Goal: Information Seeking & Learning: Compare options

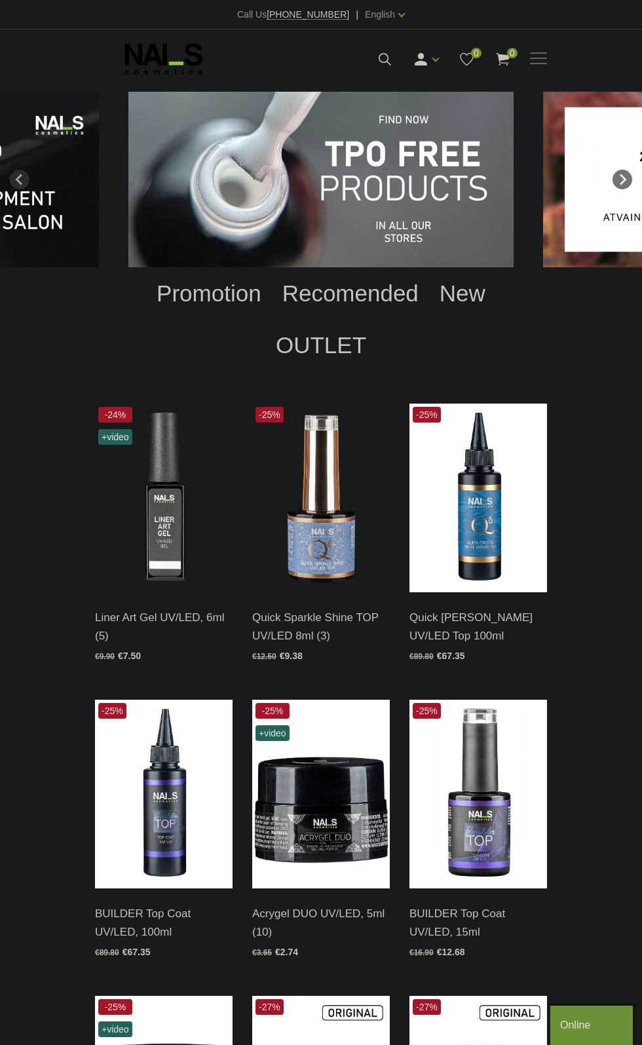
click at [307, 212] on img "1 of 12" at bounding box center [320, 180] width 385 height 176
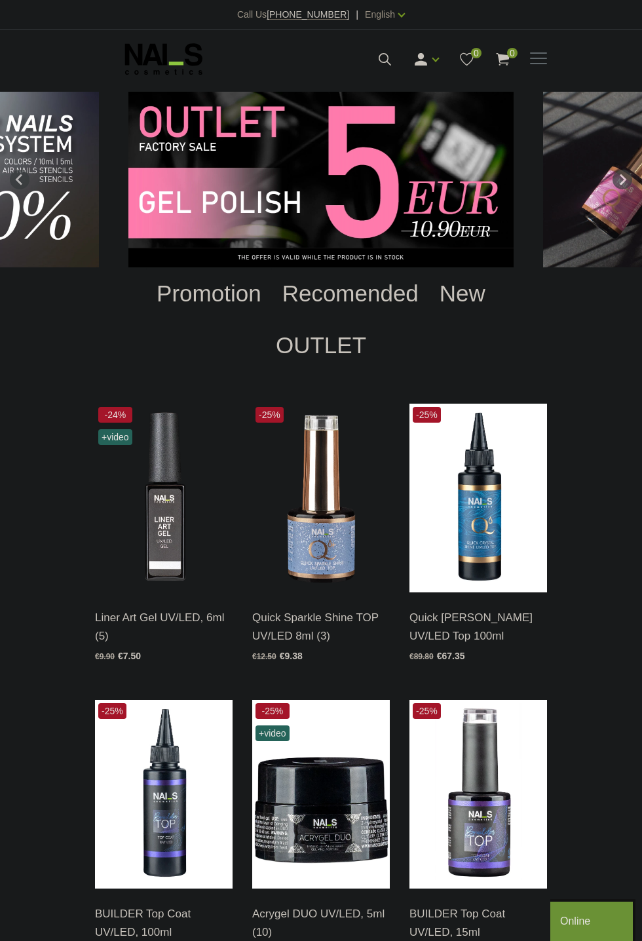
click at [546, 56] on span at bounding box center [538, 58] width 17 height 13
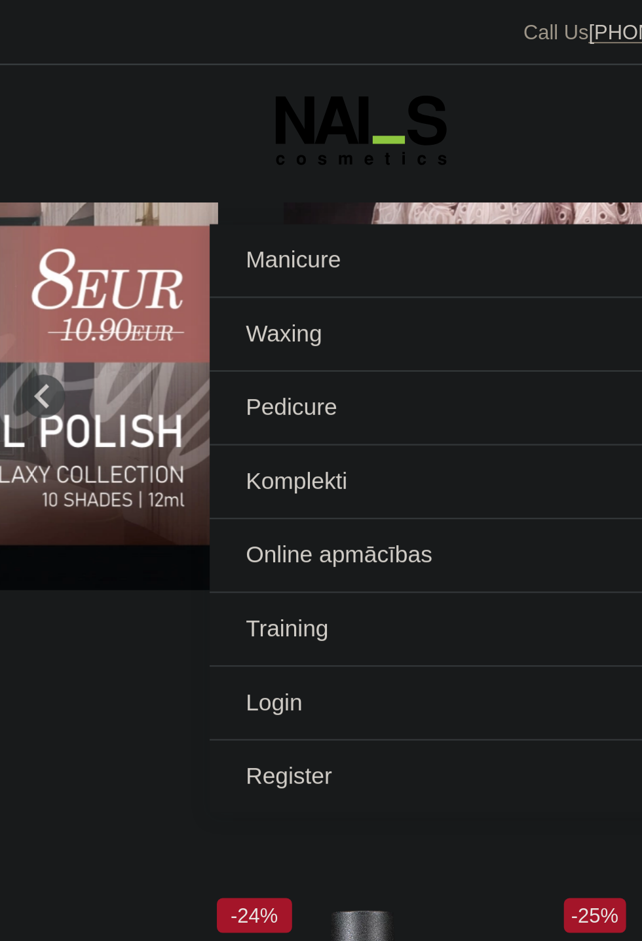
click at [125, 115] on link "Manicure" at bounding box center [321, 118] width 452 height 33
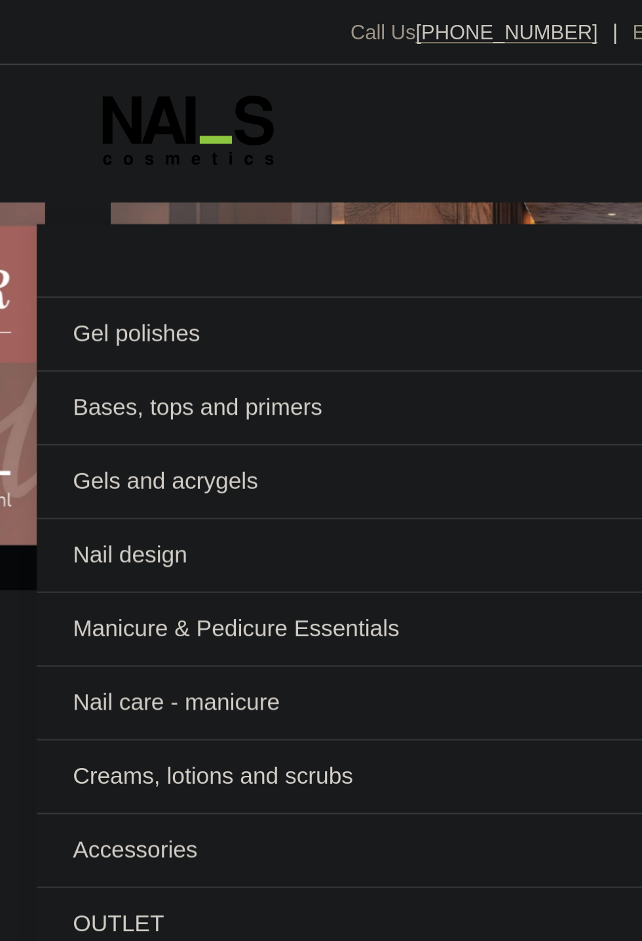
click at [134, 191] on link "Bases, tops and primers" at bounding box center [321, 184] width 452 height 33
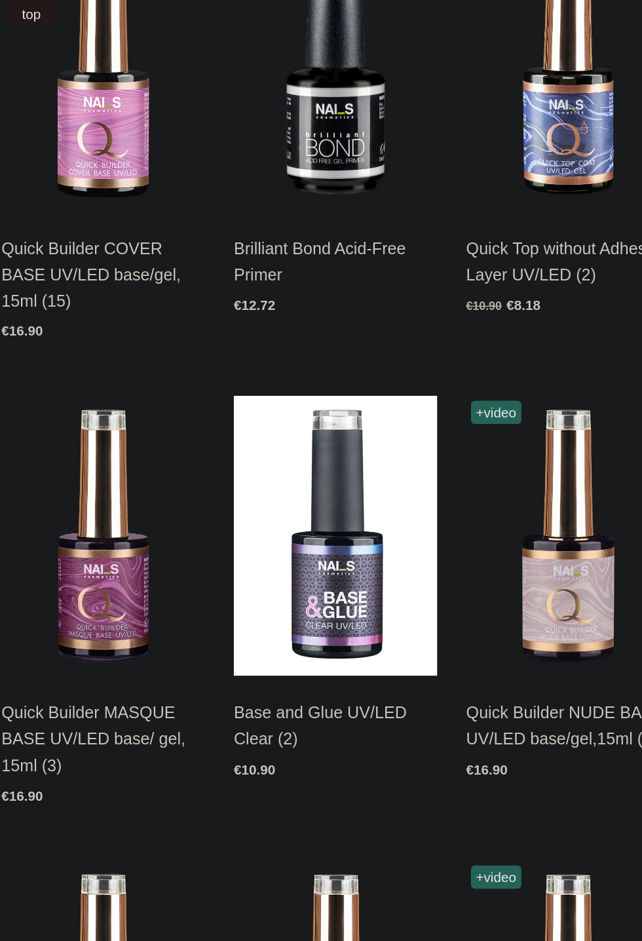
scroll to position [220, 0]
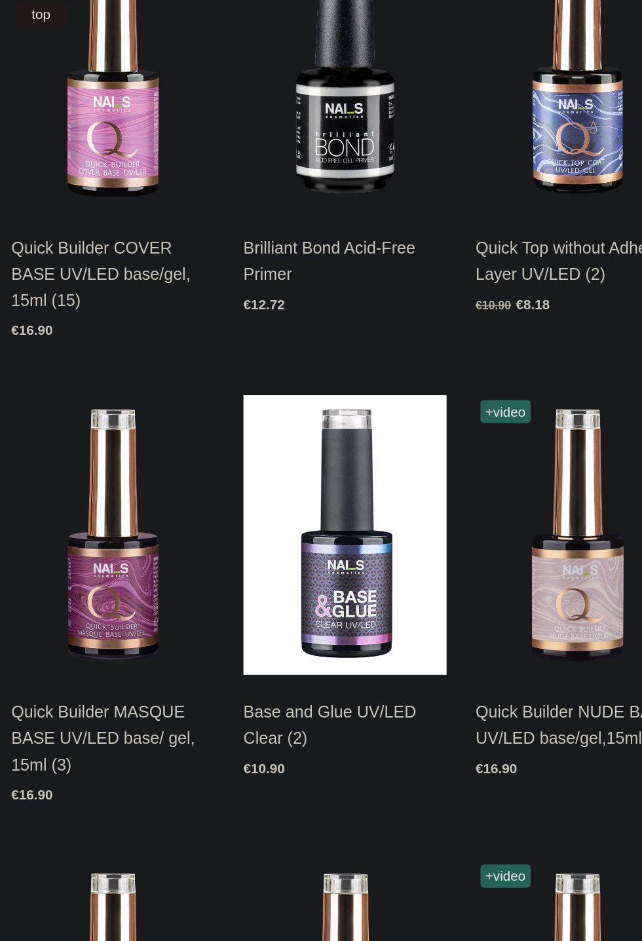
click at [317, 557] on img at bounding box center [321, 594] width 138 height 189
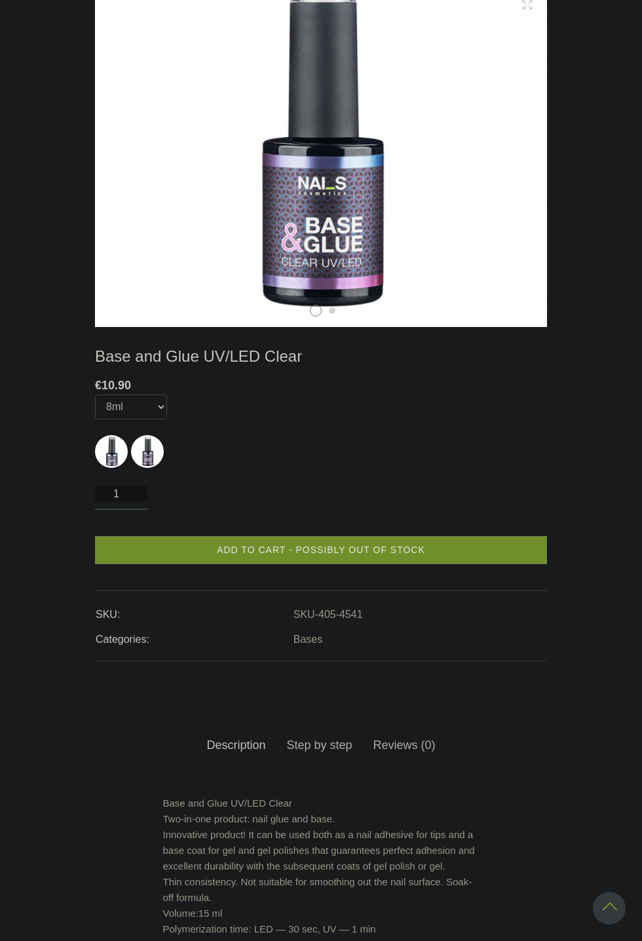
scroll to position [301, 0]
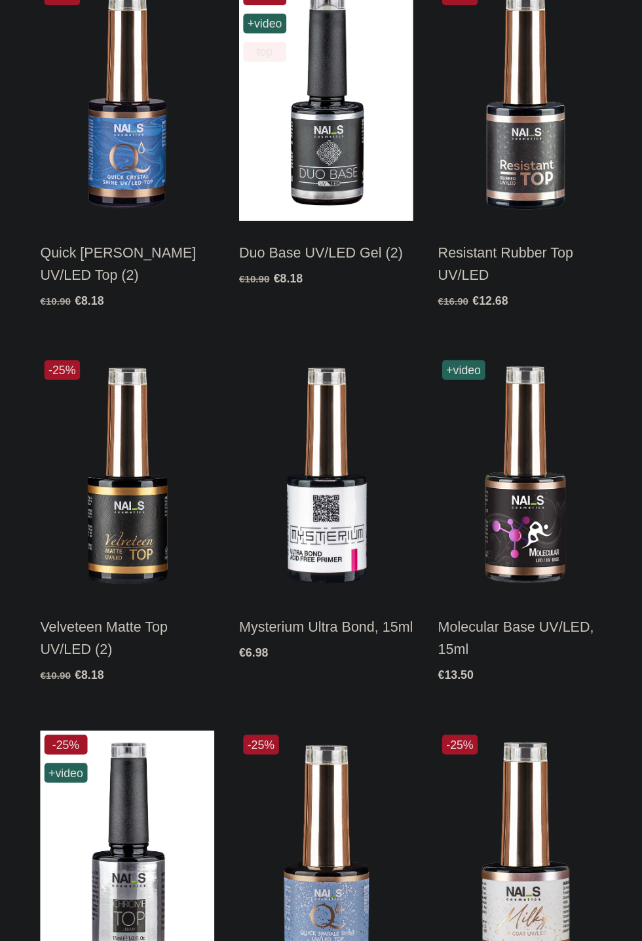
scroll to position [1174, 0]
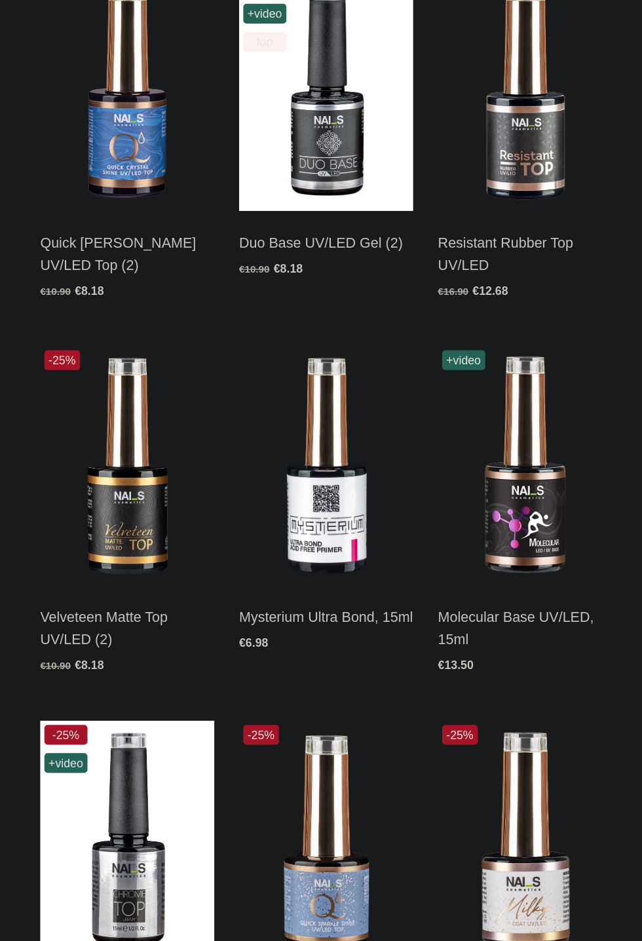
click at [486, 307] on img at bounding box center [478, 268] width 138 height 189
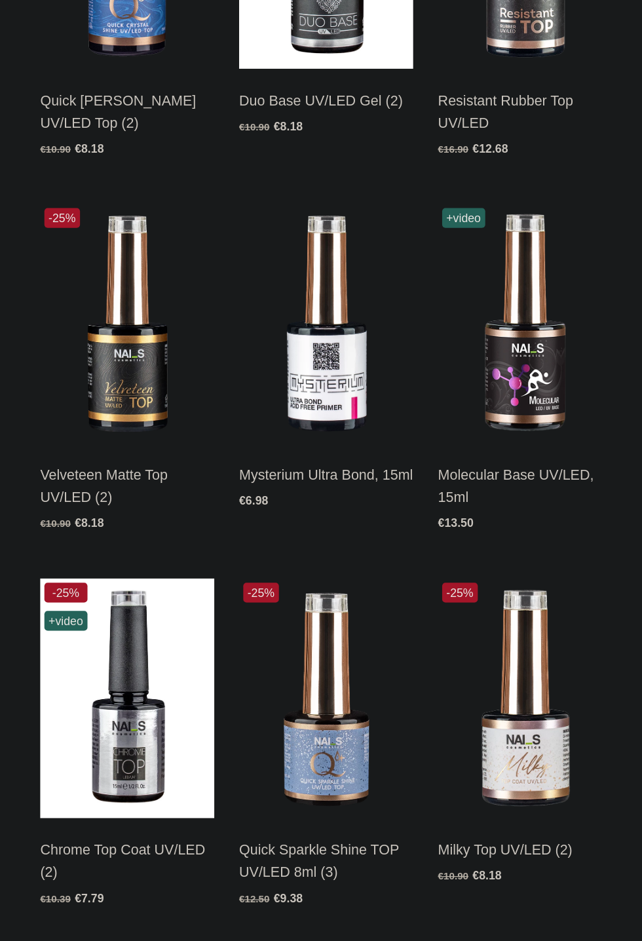
scroll to position [1375, 0]
click at [155, 381] on img at bounding box center [164, 363] width 138 height 189
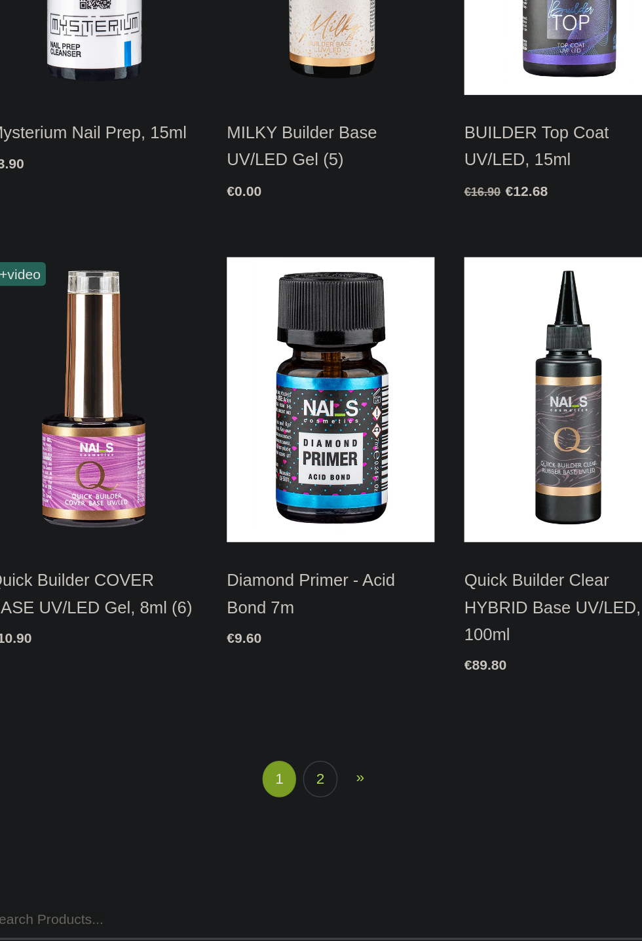
scroll to position [2062, 0]
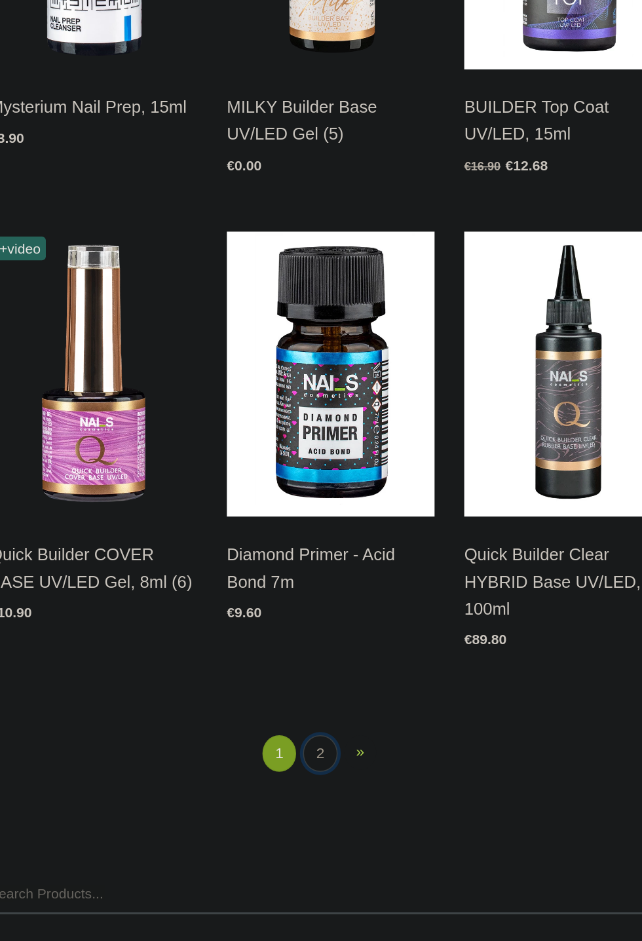
click at [314, 816] on link "2" at bounding box center [314, 816] width 22 height 24
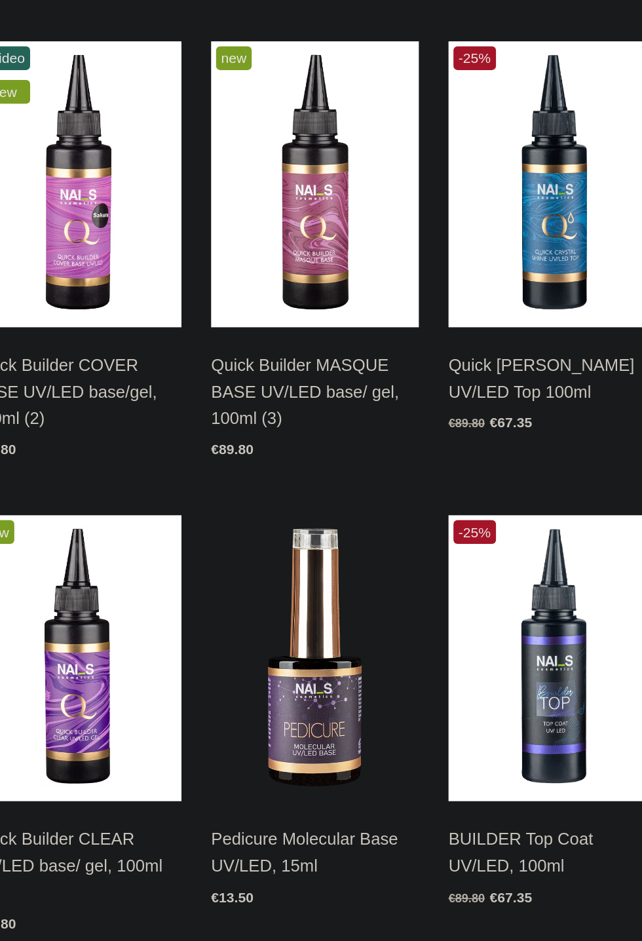
scroll to position [269, 0]
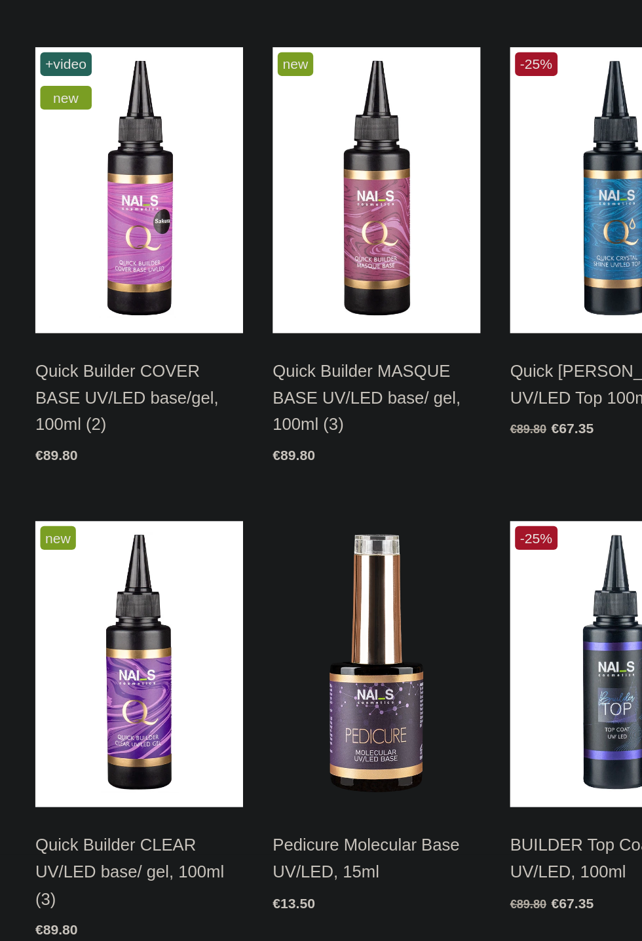
click at [145, 365] on link "Open and choose" at bounding box center [141, 363] width 92 height 18
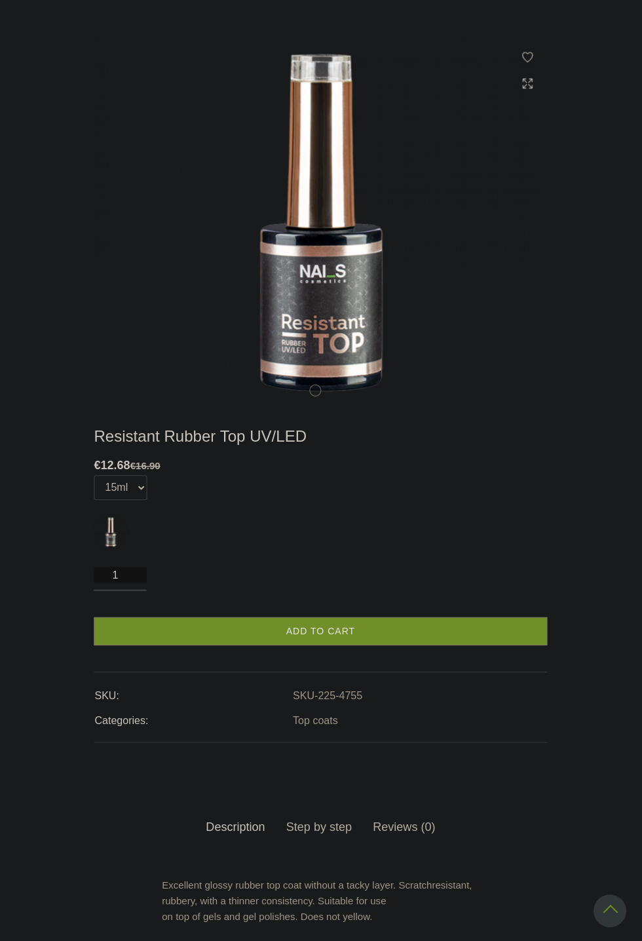
scroll to position [252, 0]
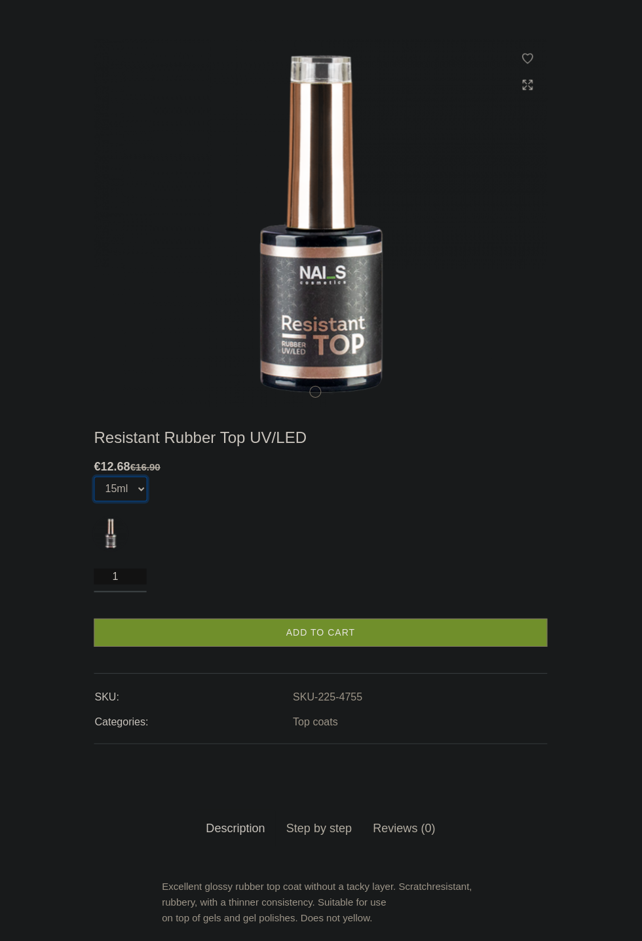
click at [110, 489] on select "15ml" at bounding box center [121, 487] width 53 height 25
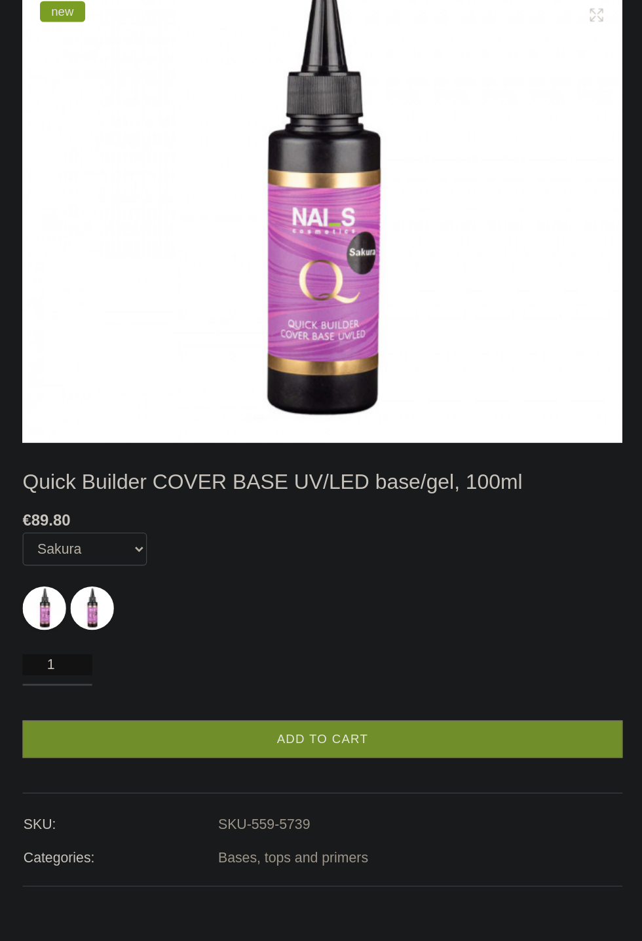
scroll to position [140, 0]
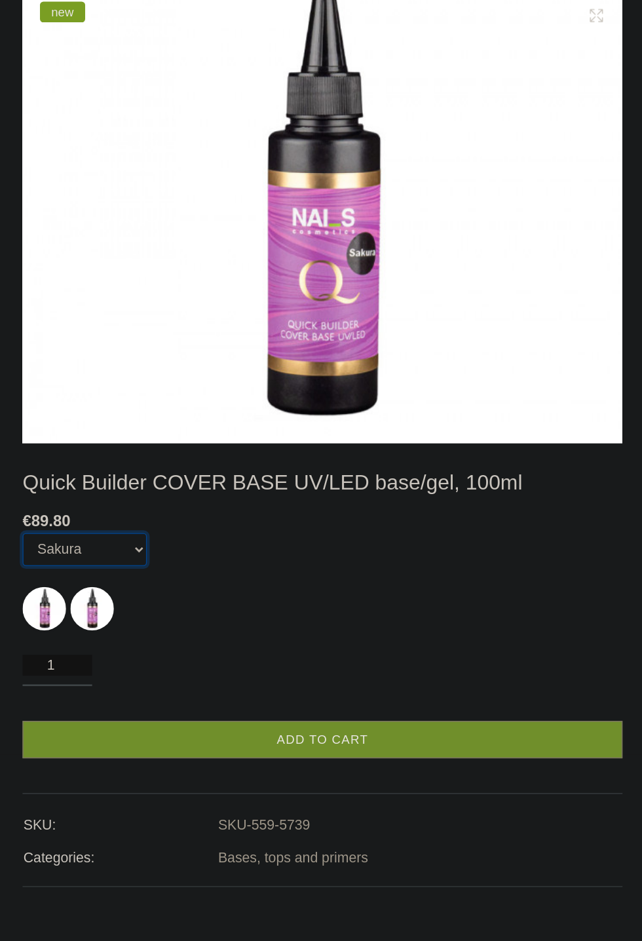
click at [124, 645] on select "Sakura Sweet Dream" at bounding box center [142, 645] width 94 height 25
select select "5740"
click at [95, 633] on select "Sakura Sweet Dream" at bounding box center [142, 645] width 94 height 25
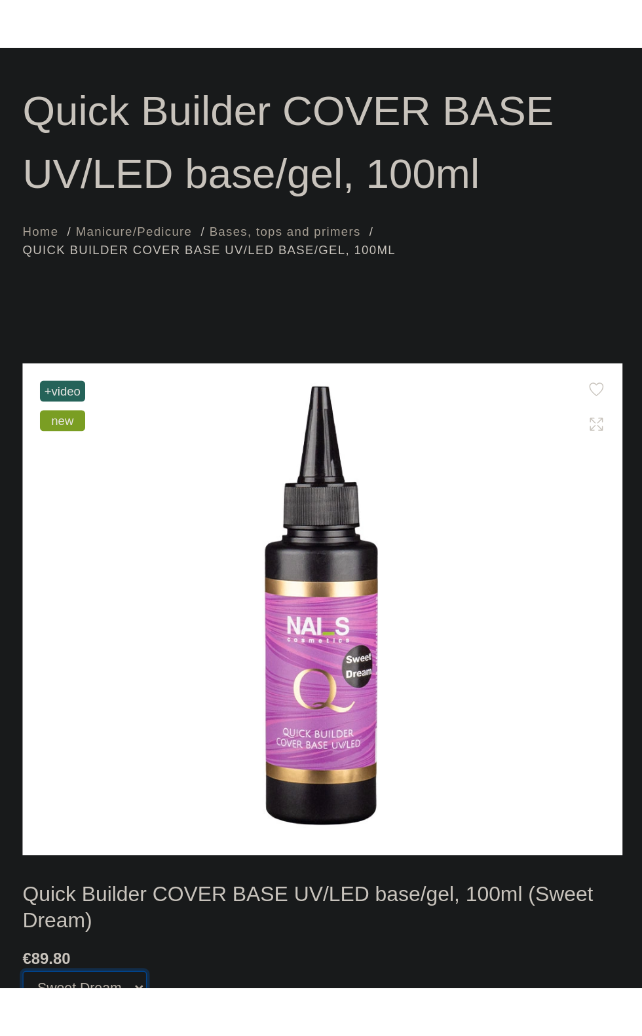
scroll to position [0, 0]
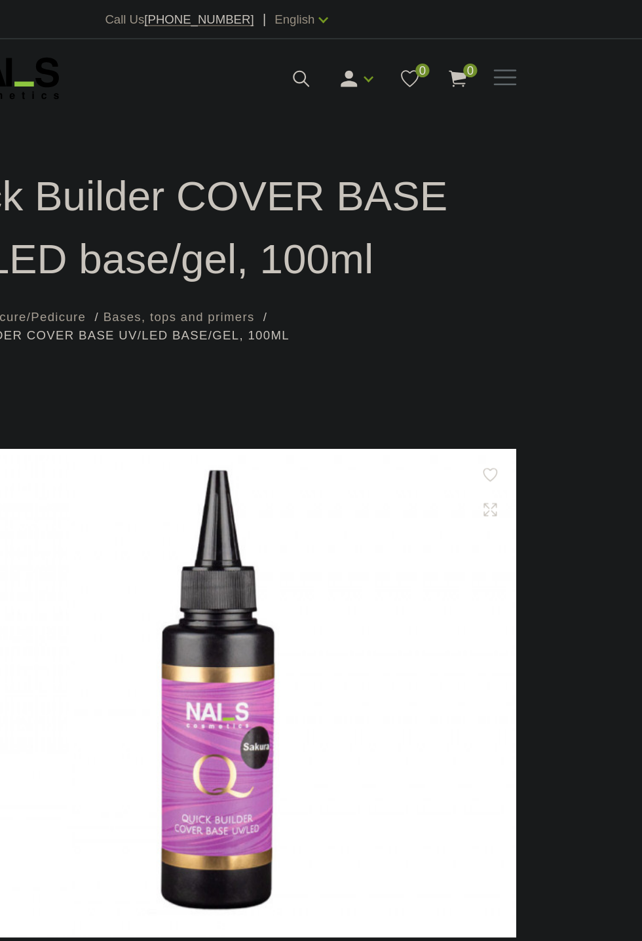
click at [269, 238] on span "Bases, tops and primers" at bounding box center [293, 238] width 114 height 10
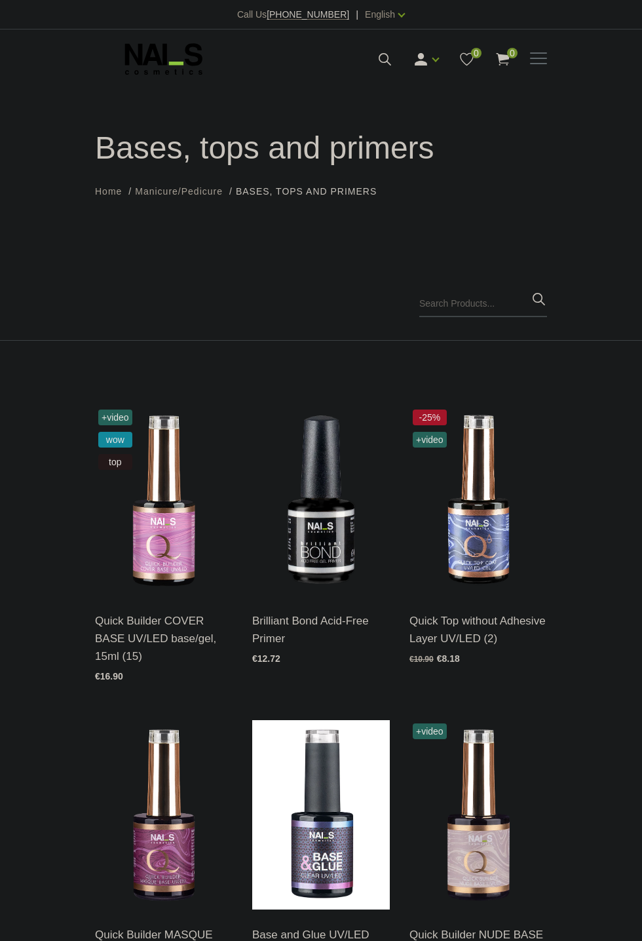
click at [540, 54] on span at bounding box center [538, 58] width 17 height 13
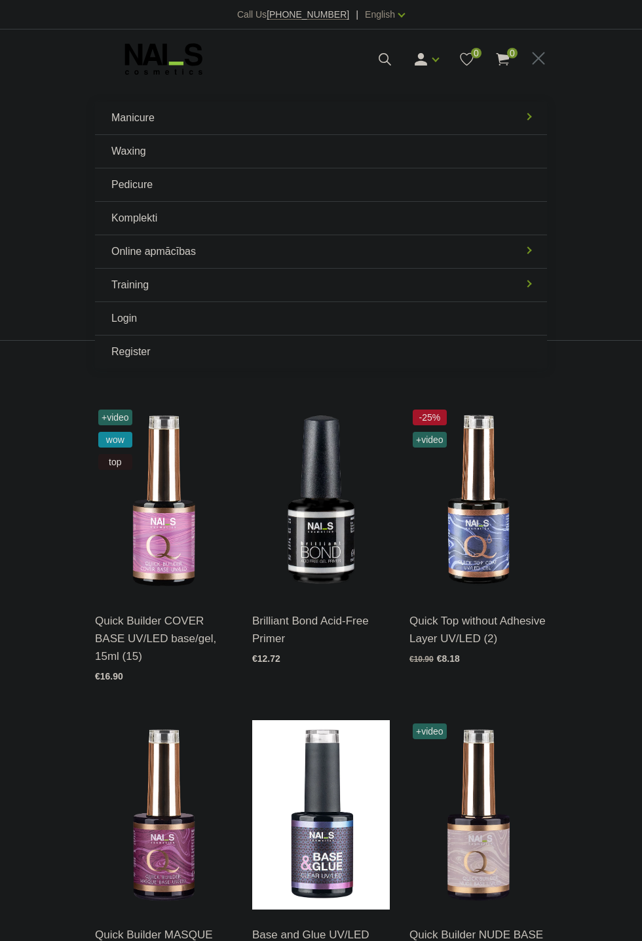
click at [128, 119] on link "Manicure" at bounding box center [321, 118] width 452 height 33
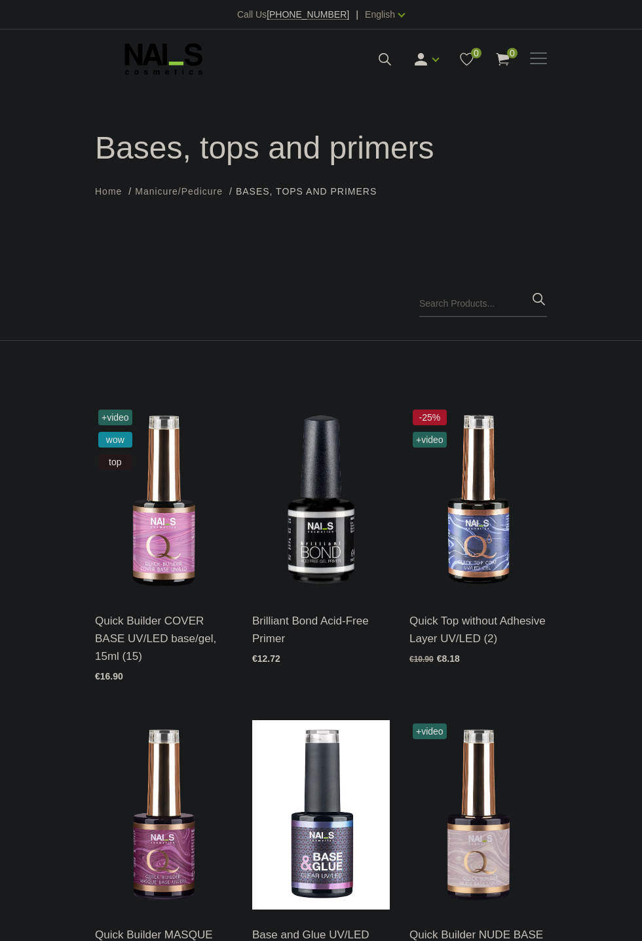
click at [538, 58] on span at bounding box center [538, 58] width 17 height 1
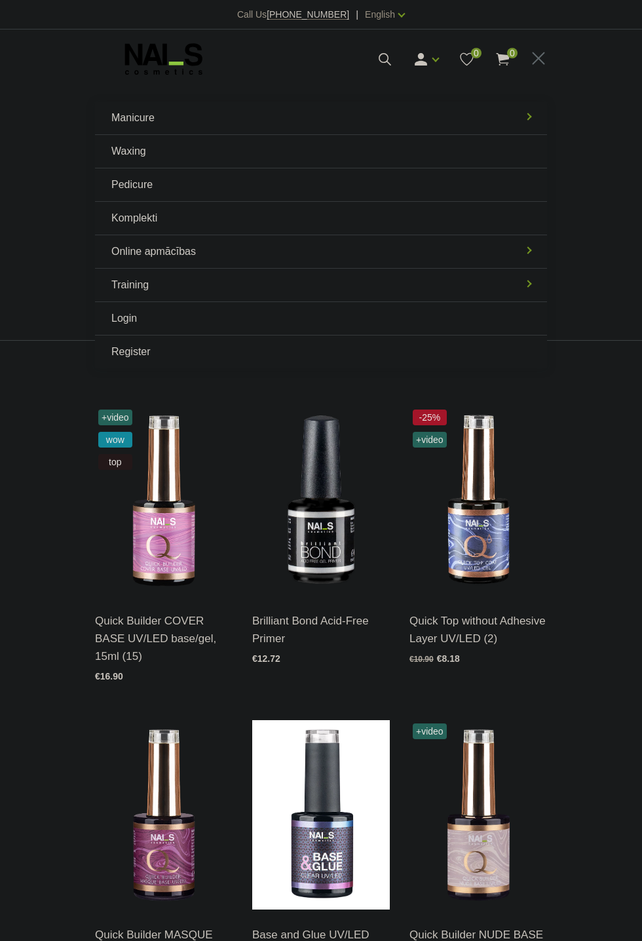
click at [116, 107] on link "Manicure" at bounding box center [321, 118] width 452 height 33
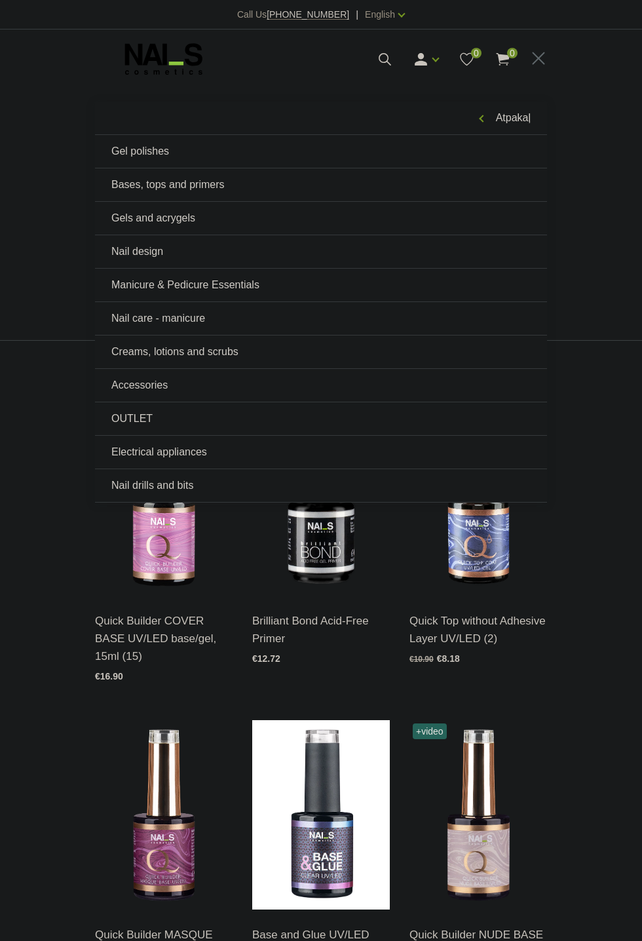
click at [123, 154] on link "Gel polishes" at bounding box center [321, 151] width 452 height 33
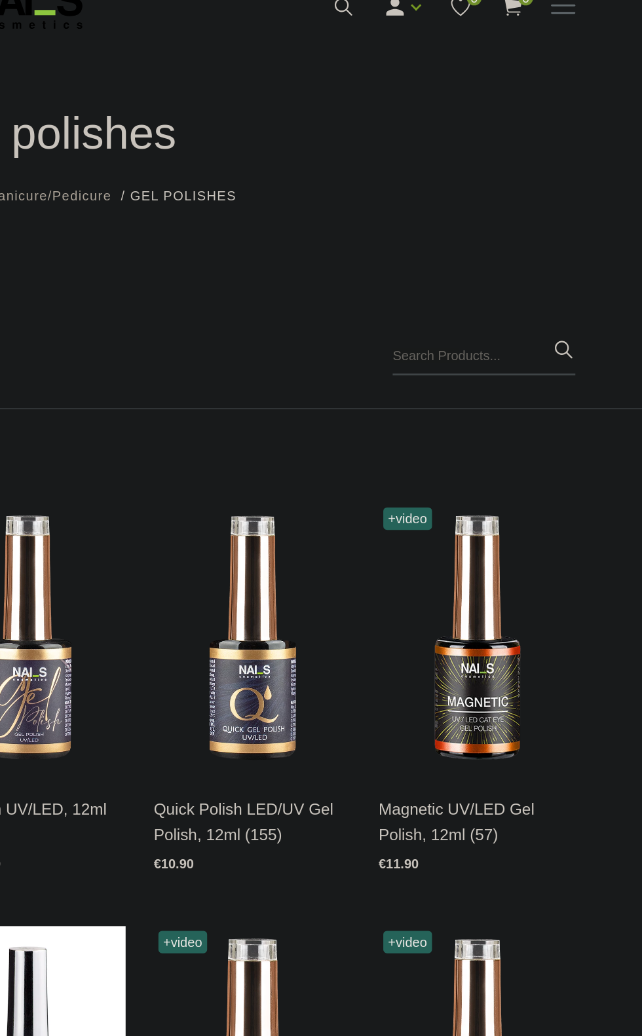
scroll to position [54, 0]
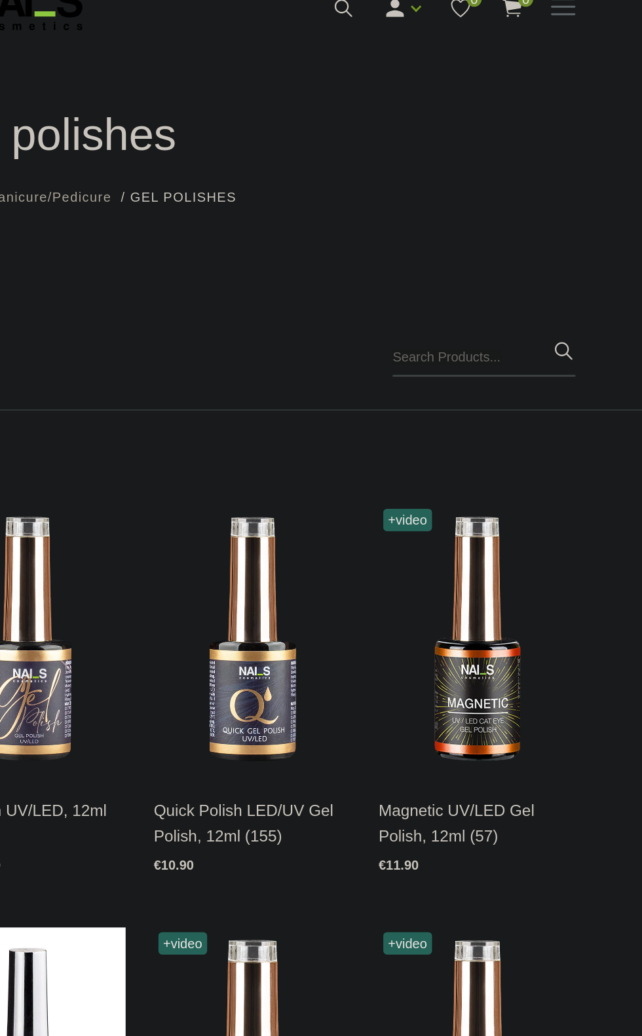
click at [326, 494] on img at bounding box center [321, 446] width 138 height 189
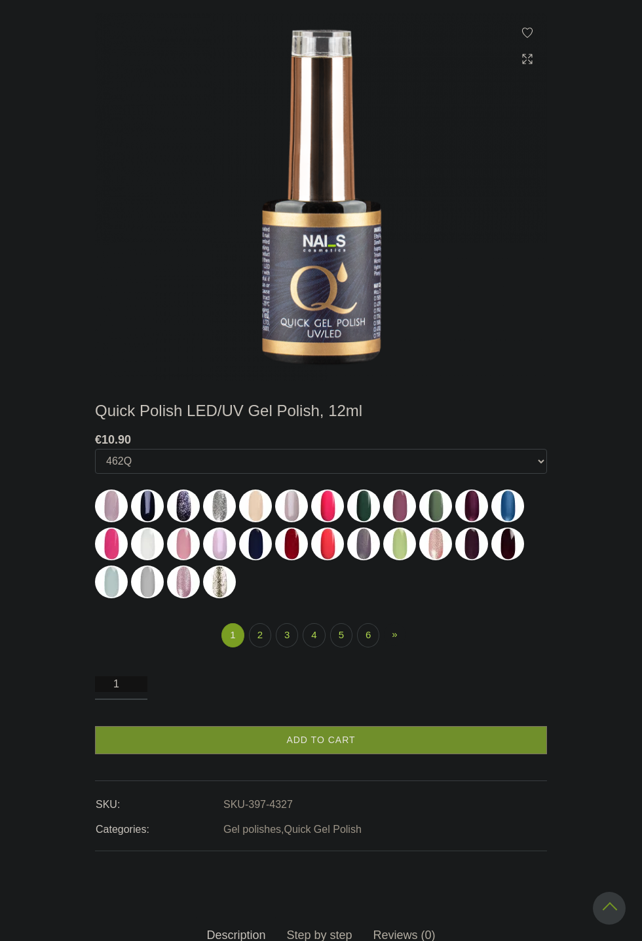
scroll to position [324, 0]
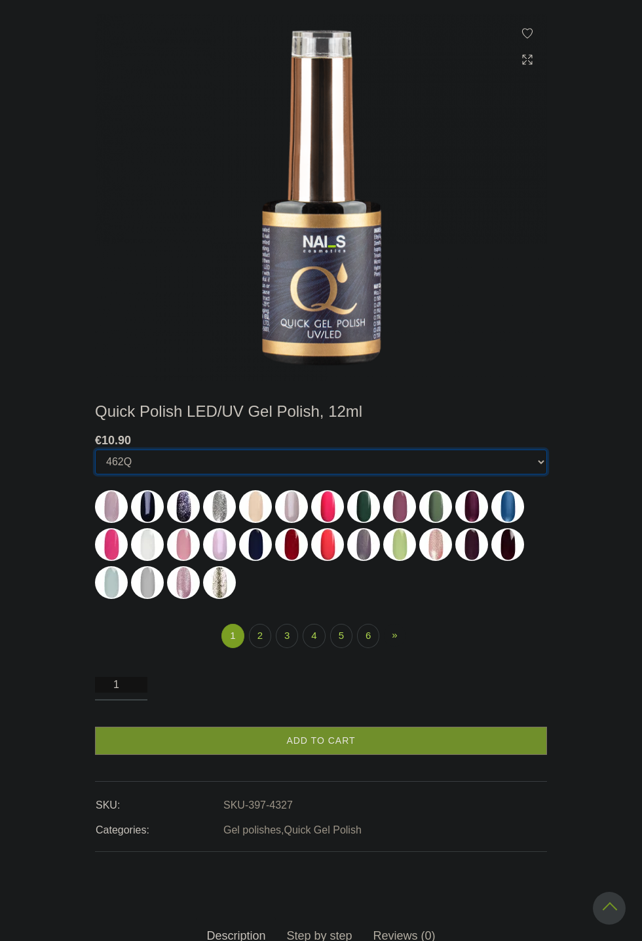
click at [109, 455] on select "462Q 401Q 578Q 443Q 466Q 445Q 569Q 560Q 552Q 568Q 510Q 528Q 413Q Coconut Milk 5…" at bounding box center [321, 461] width 452 height 25
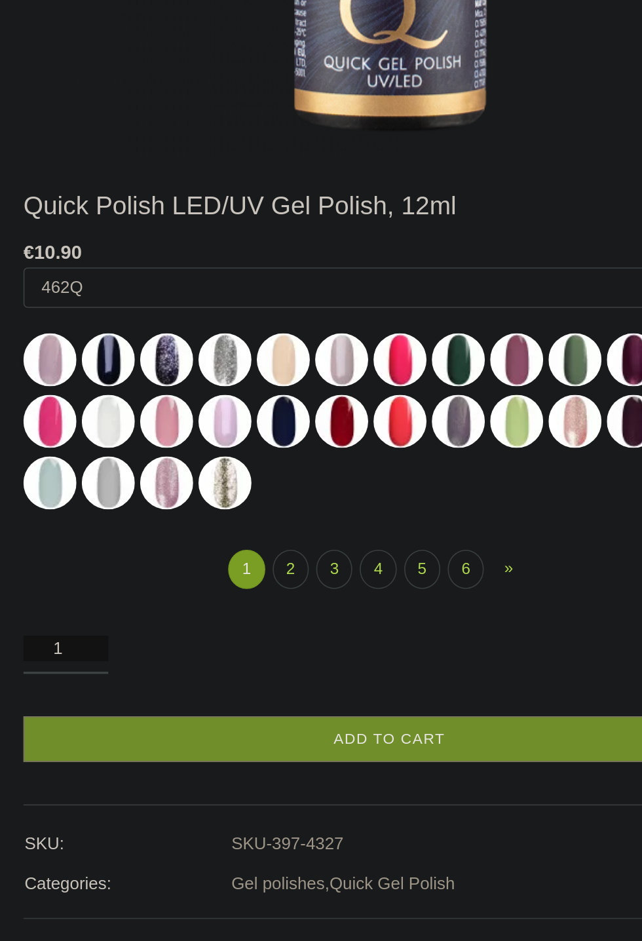
click at [217, 498] on img at bounding box center [219, 506] width 33 height 33
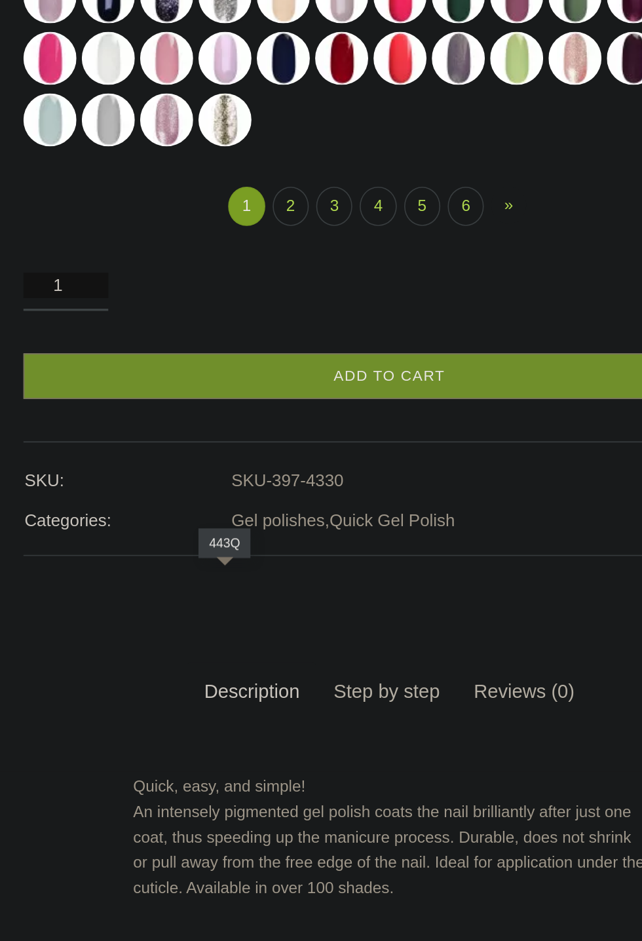
click at [179, 155] on img at bounding box center [183, 138] width 33 height 33
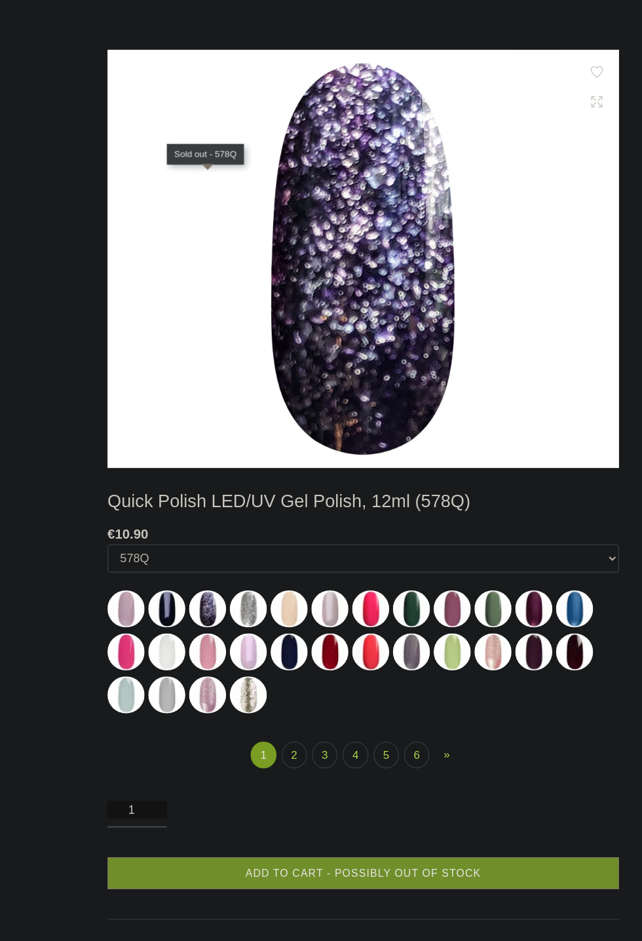
scroll to position [293, 0]
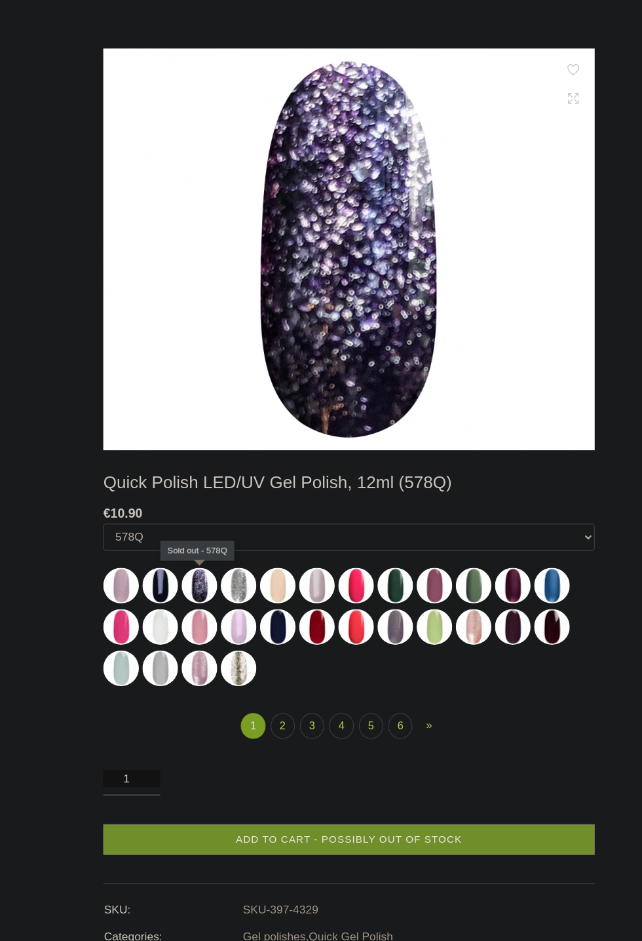
click at [404, 574] on img at bounding box center [399, 576] width 33 height 33
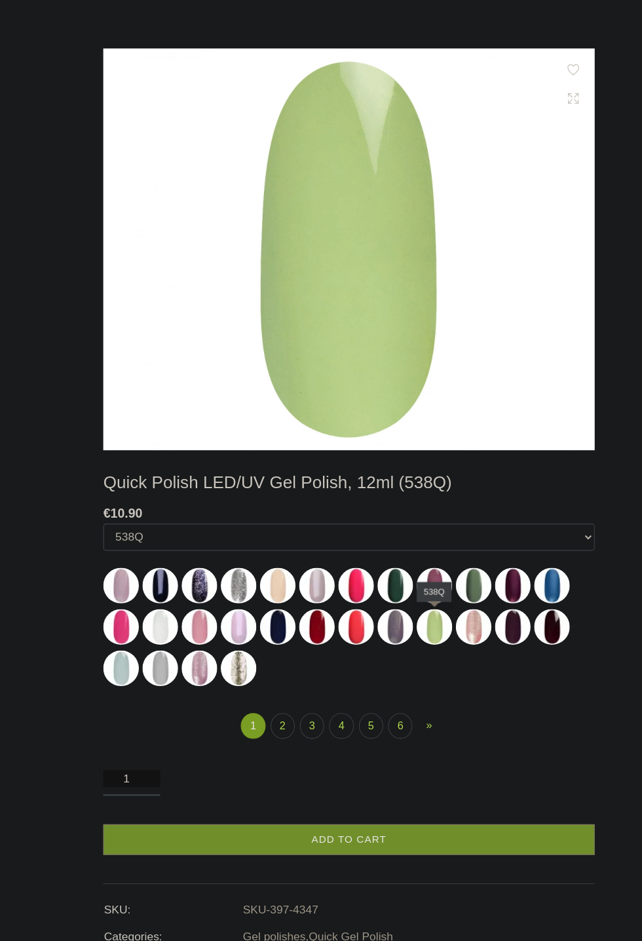
click at [323, 576] on img at bounding box center [327, 576] width 33 height 33
select select "4345"
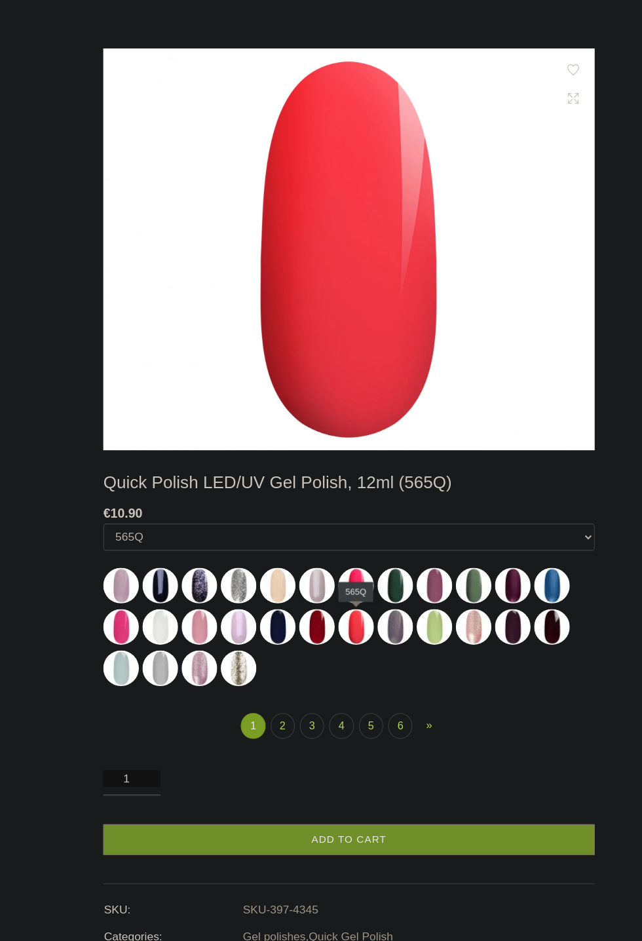
click at [232, 667] on link "1" at bounding box center [232, 668] width 22 height 24
click at [267, 669] on link "2" at bounding box center [260, 668] width 22 height 24
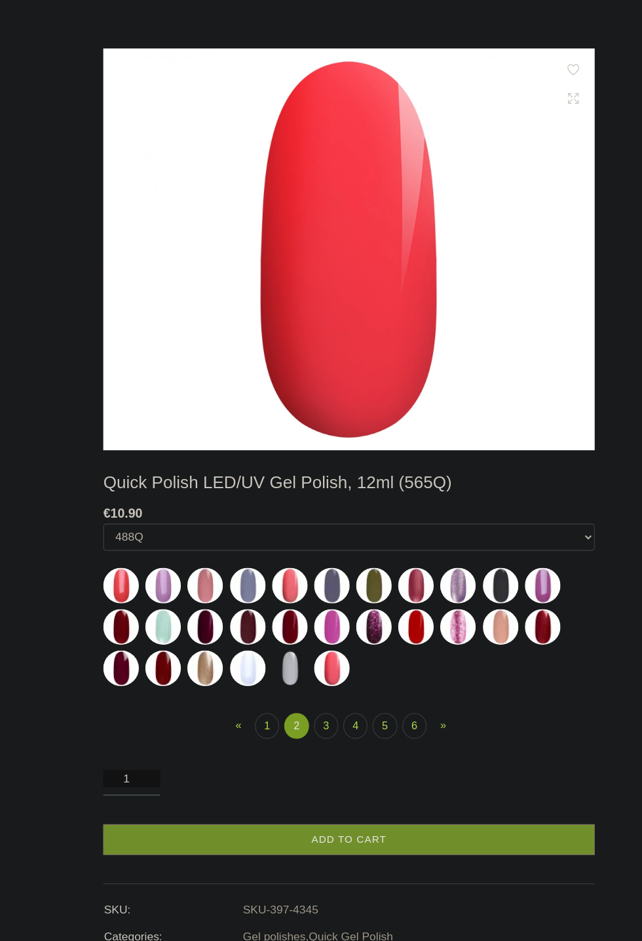
click at [143, 577] on img at bounding box center [150, 576] width 33 height 33
select select "4371"
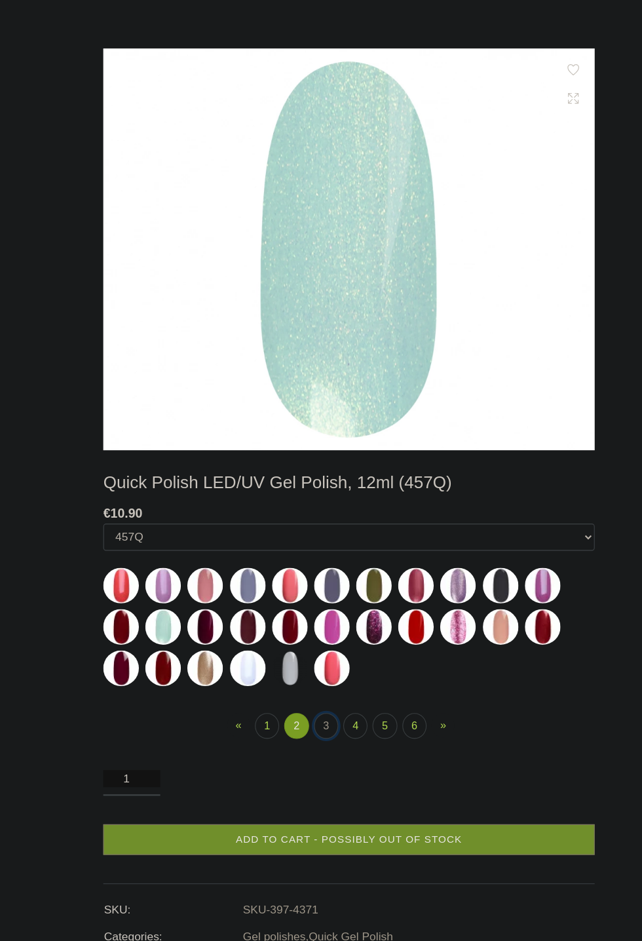
click at [301, 666] on link "3" at bounding box center [300, 668] width 22 height 24
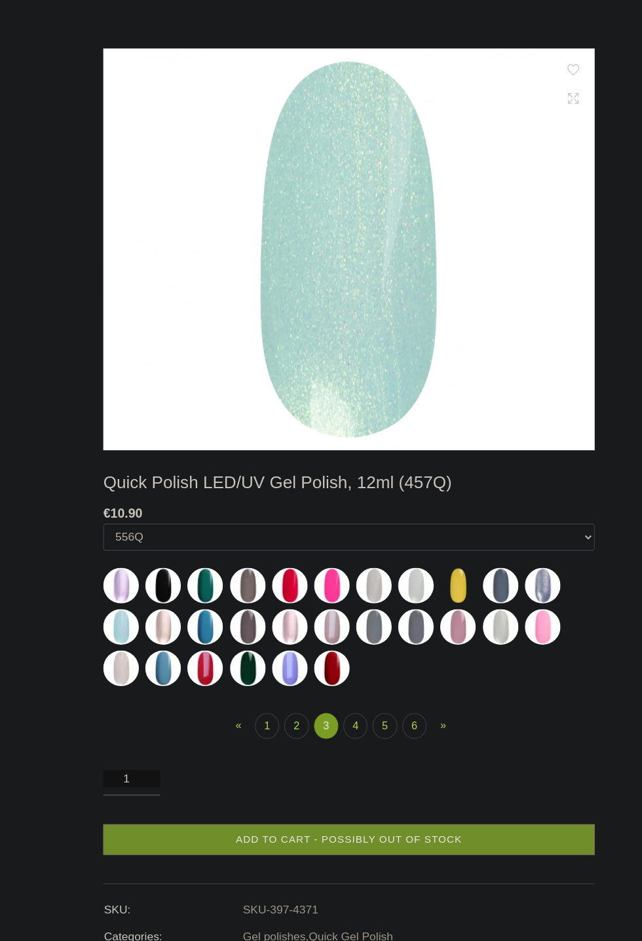
click at [103, 576] on img at bounding box center [111, 576] width 33 height 33
select select "4407"
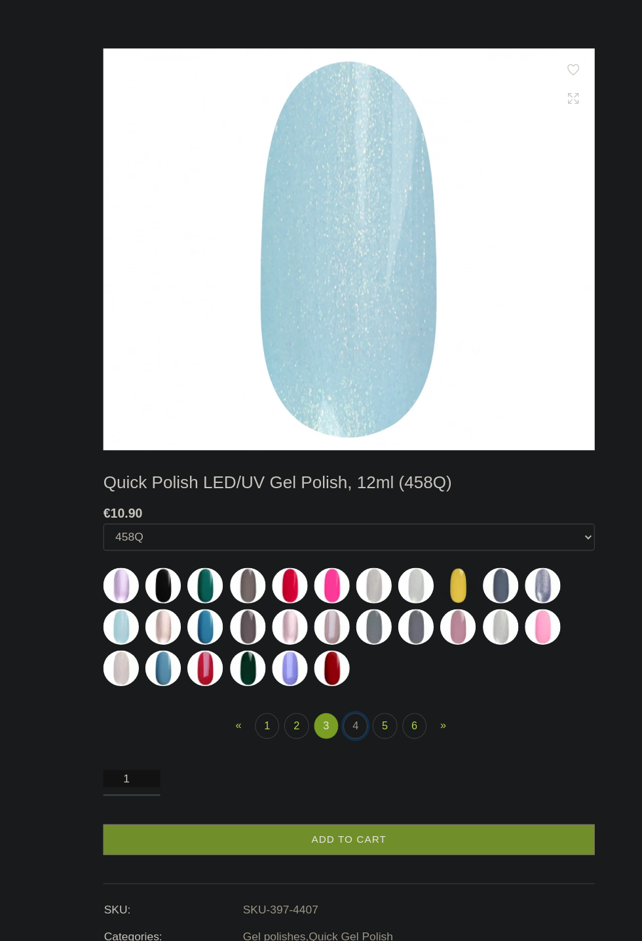
click at [331, 667] on link "4" at bounding box center [327, 668] width 22 height 24
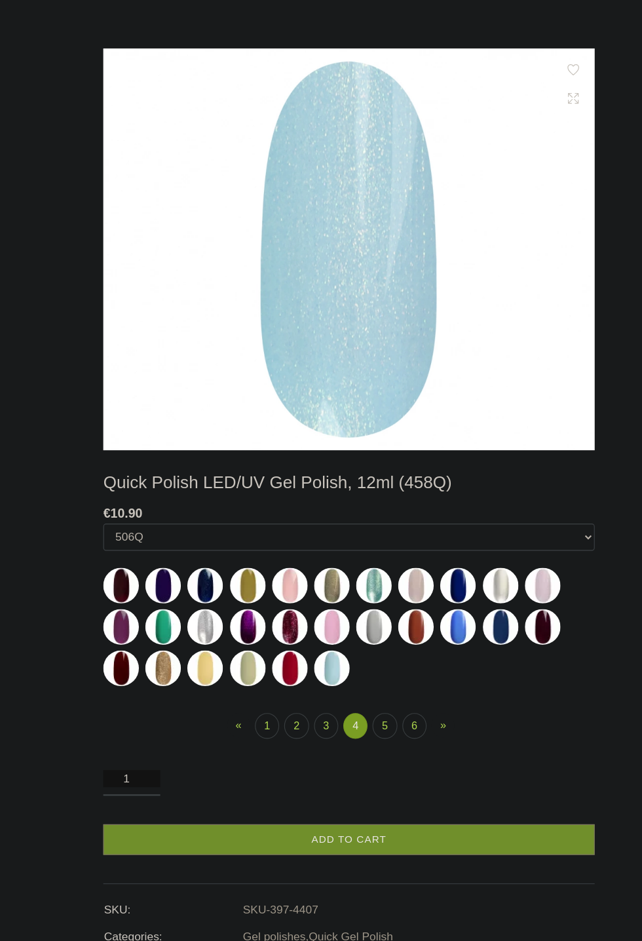
click at [149, 554] on img at bounding box center [150, 538] width 33 height 33
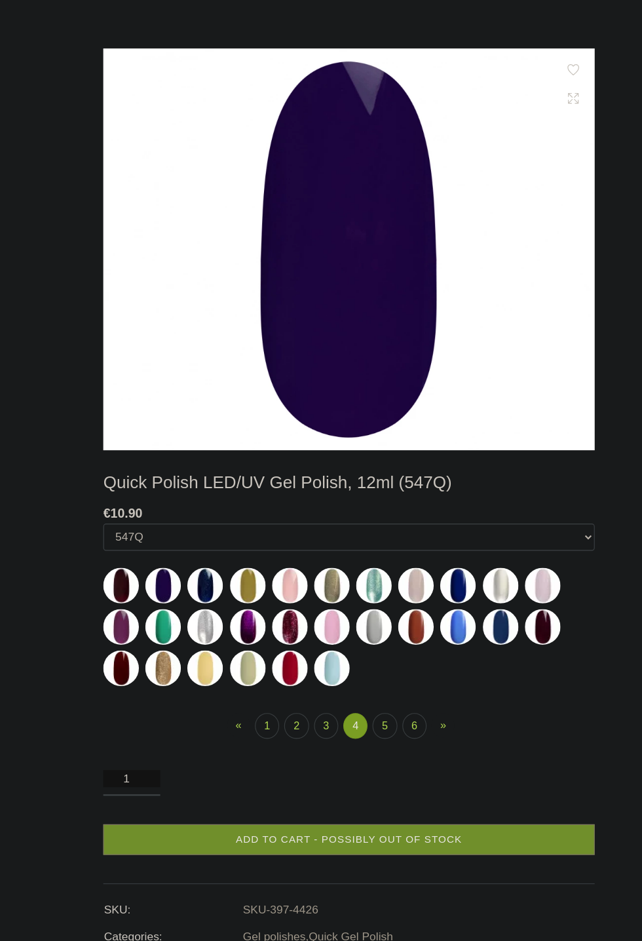
click at [156, 552] on img at bounding box center [150, 538] width 33 height 33
click at [155, 585] on img at bounding box center [150, 576] width 33 height 33
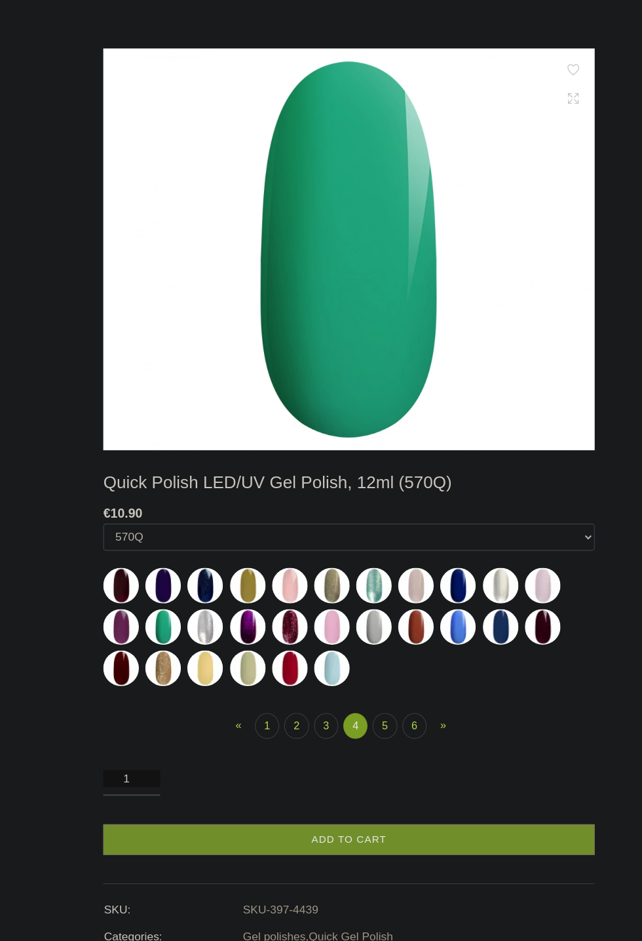
click at [263, 620] on img at bounding box center [266, 614] width 33 height 33
select select "5195"
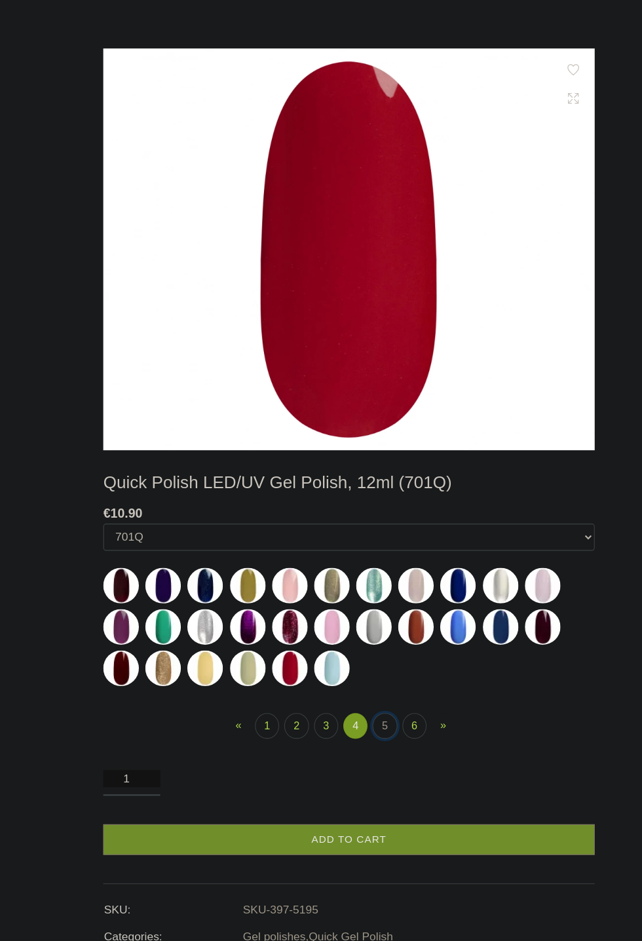
click at [354, 667] on link "5" at bounding box center [354, 668] width 22 height 24
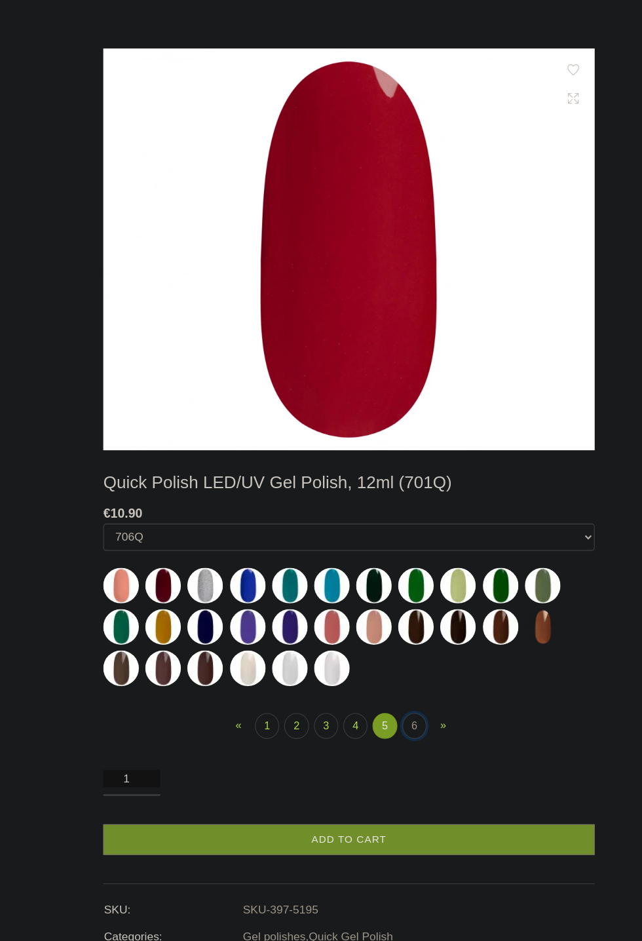
click at [381, 667] on link "6" at bounding box center [381, 668] width 22 height 24
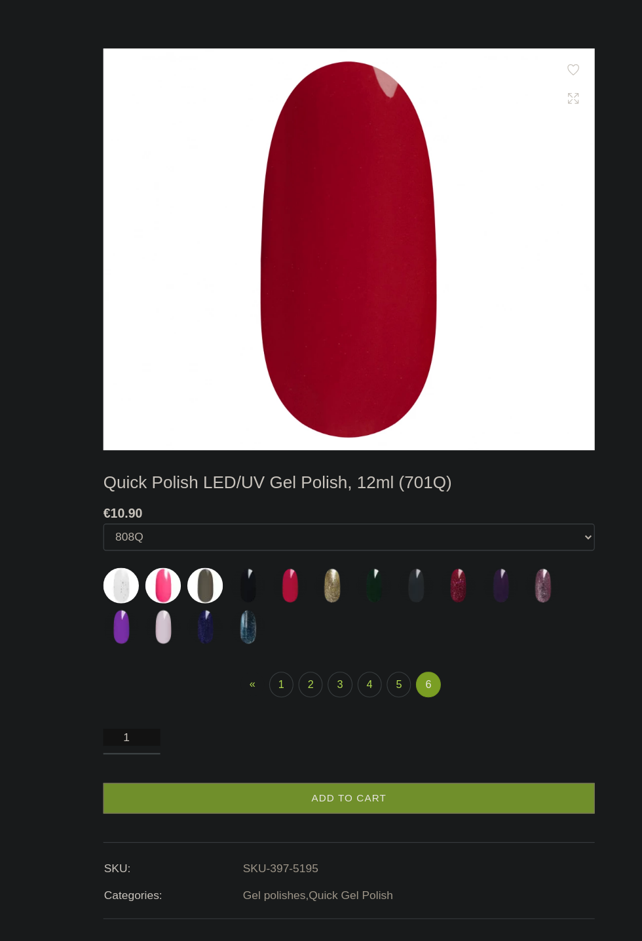
click at [259, 543] on img at bounding box center [266, 538] width 33 height 33
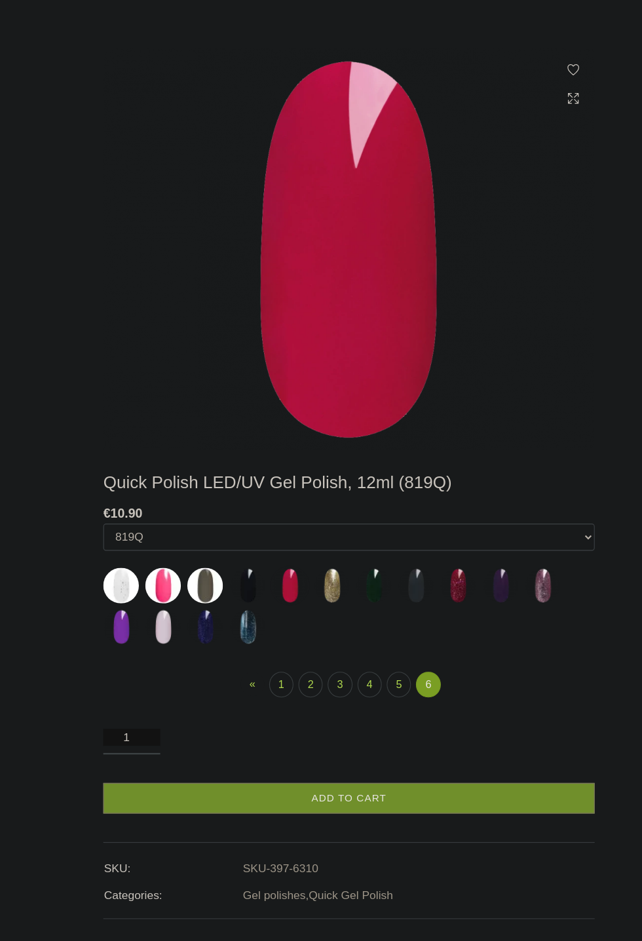
click at [172, 540] on img at bounding box center [188, 538] width 33 height 33
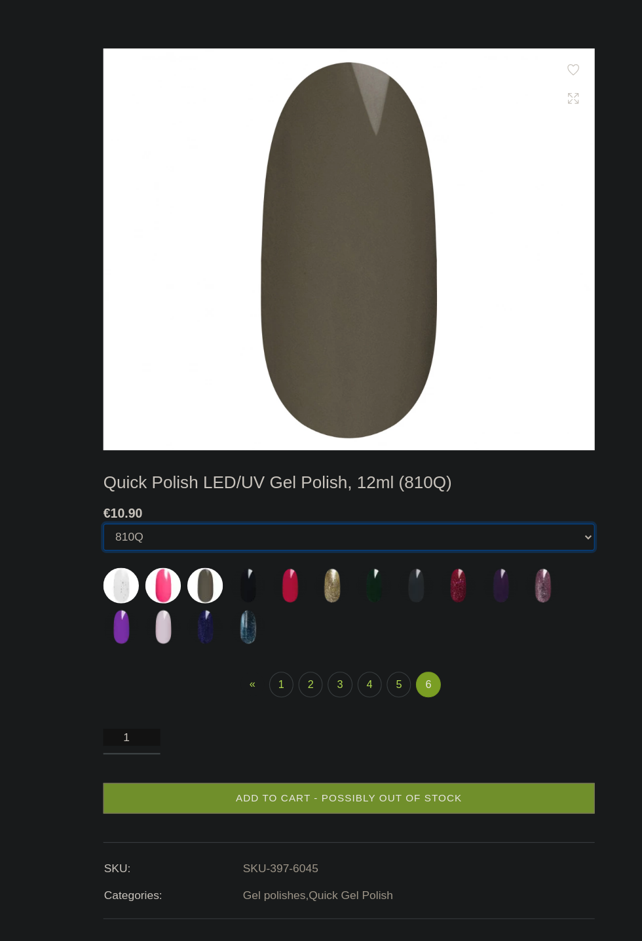
click at [147, 502] on select "462Q 401Q 578Q 443Q 466Q 445Q 569Q 560Q 552Q 568Q 510Q 528Q 413Q Coconut Milk 5…" at bounding box center [321, 493] width 452 height 25
click at [147, 504] on select "462Q 401Q 578Q 443Q 466Q 445Q 569Q 560Q 552Q 568Q 510Q 528Q 413Q Coconut Milk 5…" at bounding box center [321, 493] width 452 height 25
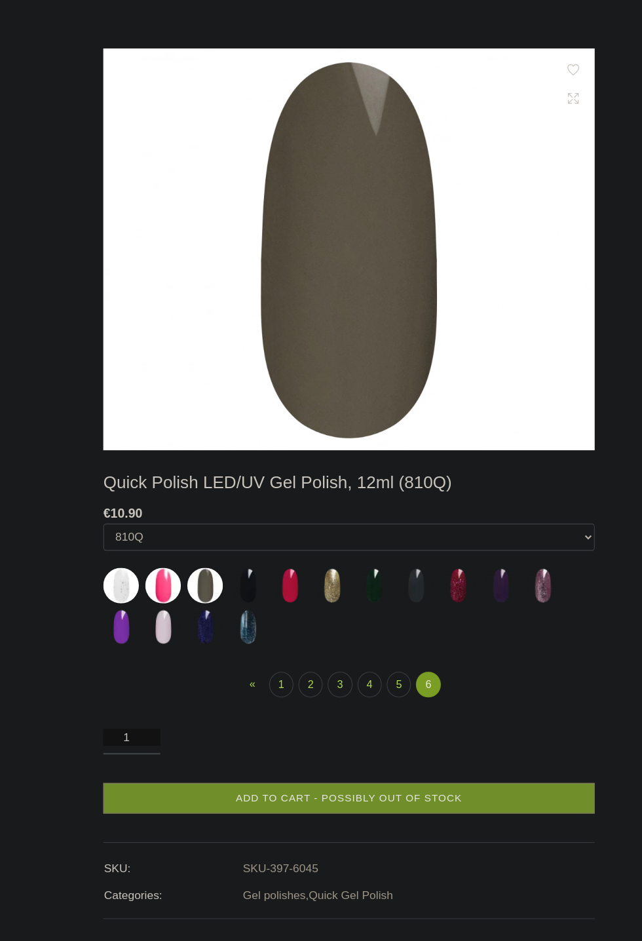
click at [144, 546] on img at bounding box center [150, 538] width 33 height 33
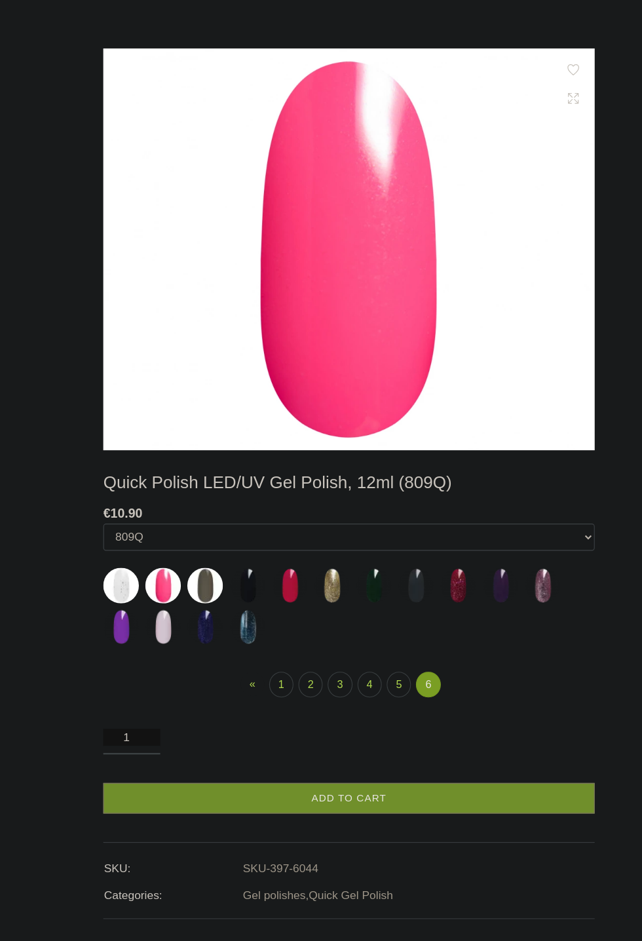
click at [424, 548] on img at bounding box center [421, 538] width 33 height 33
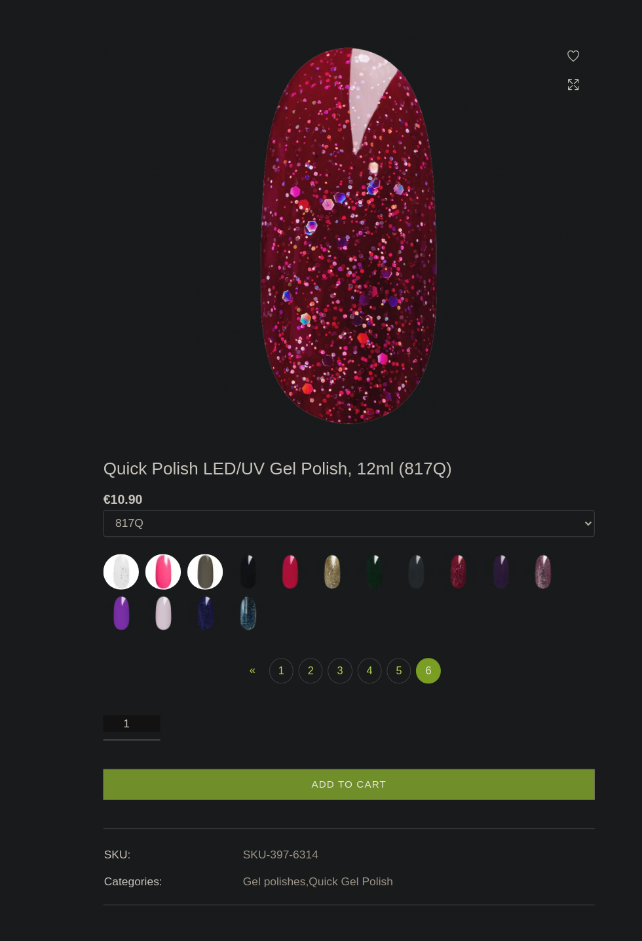
scroll to position [293, 0]
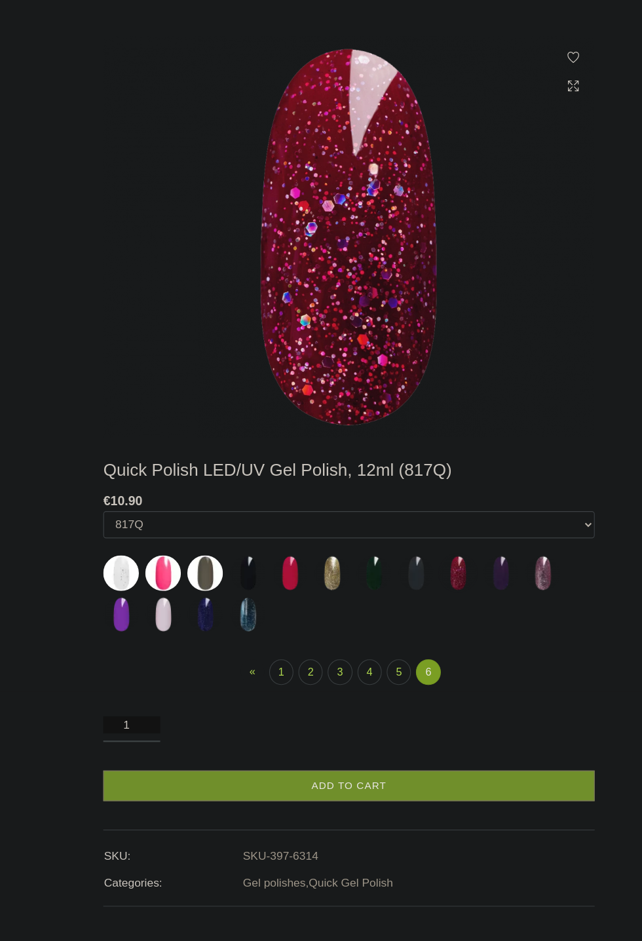
click at [504, 527] on img at bounding box center [499, 538] width 33 height 33
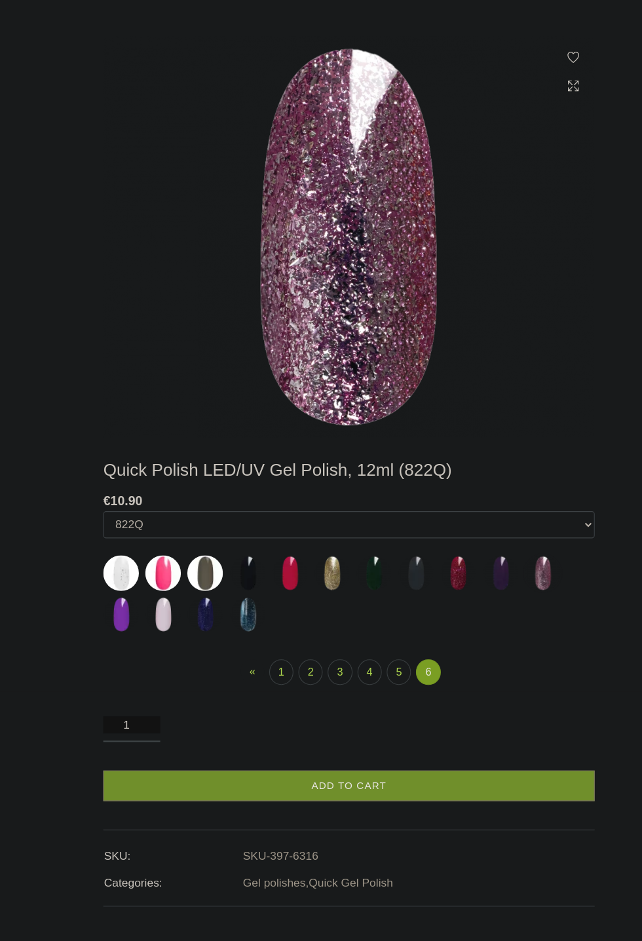
scroll to position [255, 0]
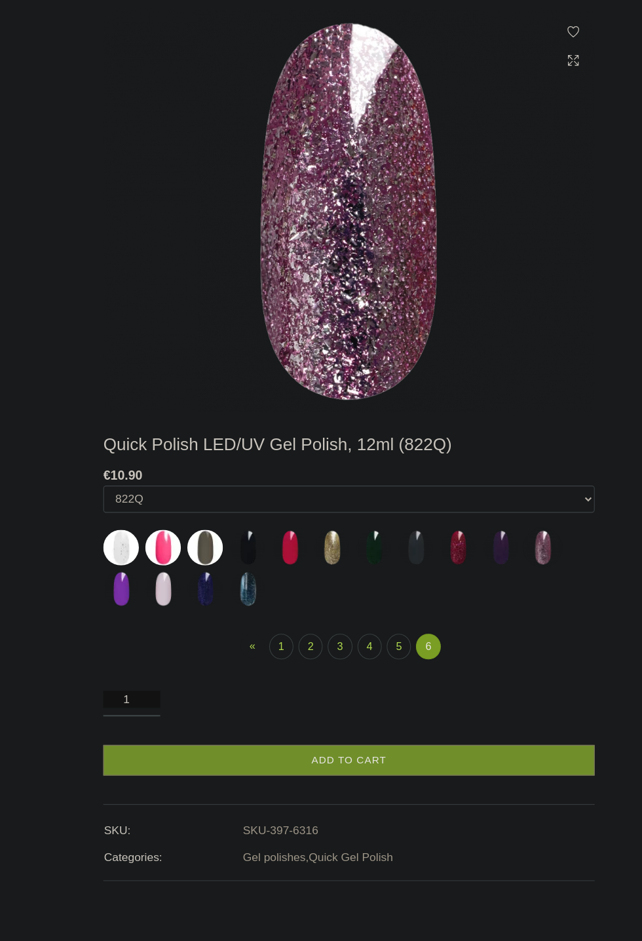
click at [189, 614] on img at bounding box center [188, 614] width 33 height 33
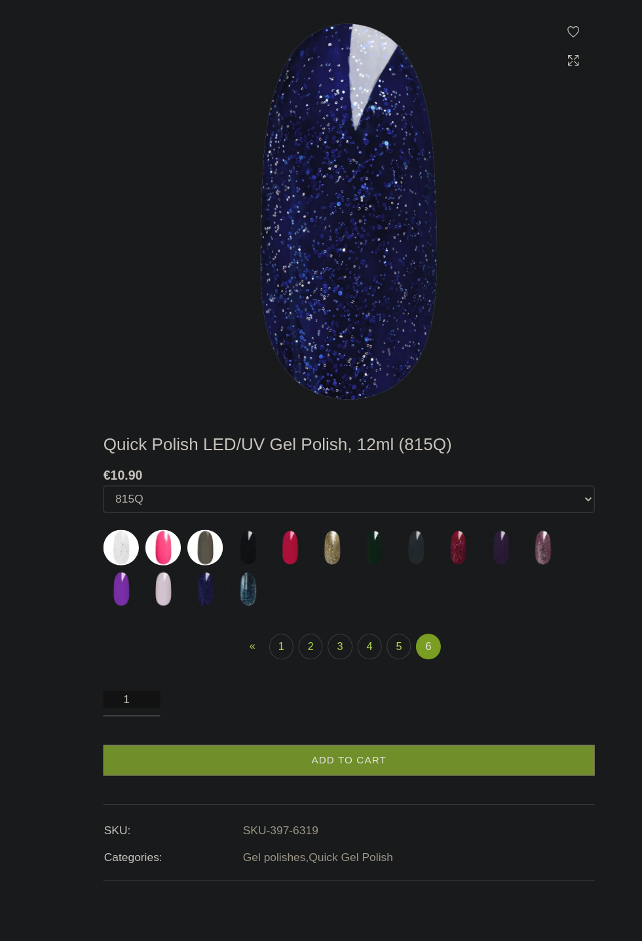
click at [227, 616] on img at bounding box center [228, 614] width 33 height 33
select select "6327"
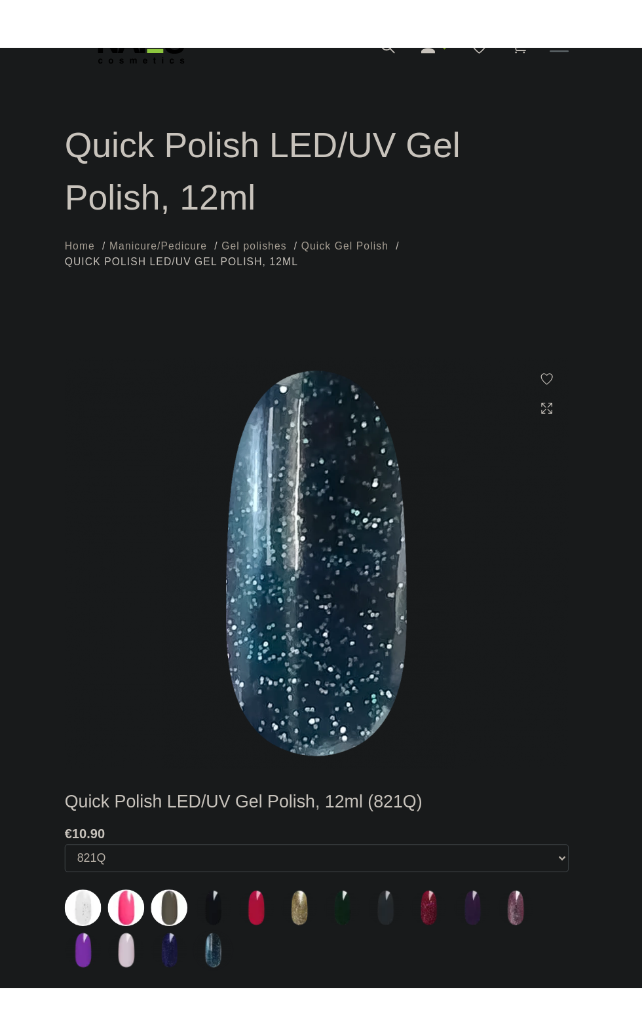
scroll to position [0, 0]
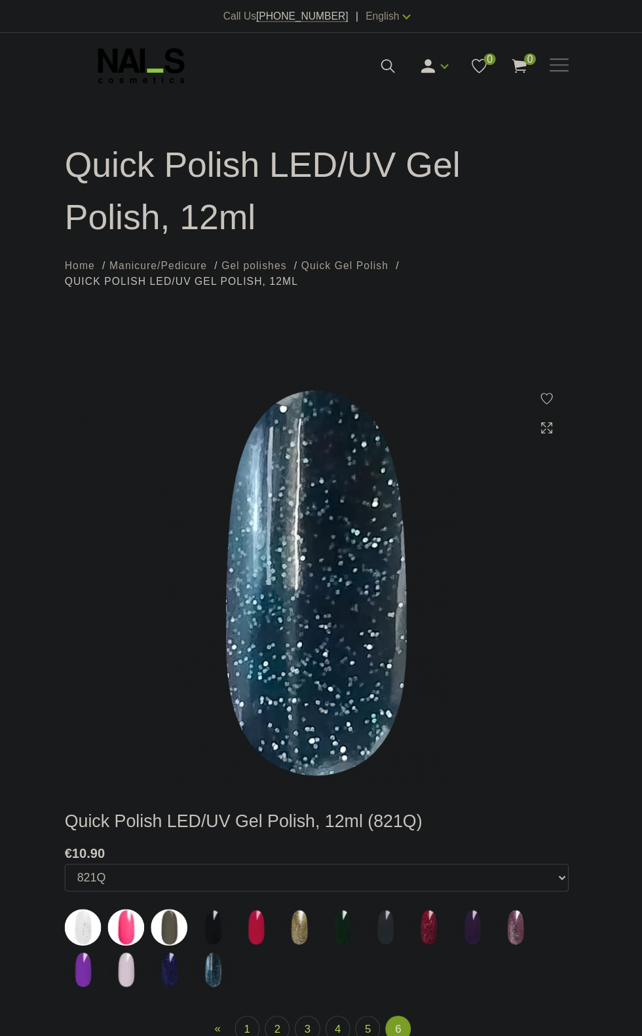
click at [421, 59] on icon at bounding box center [421, 59] width 16 height 16
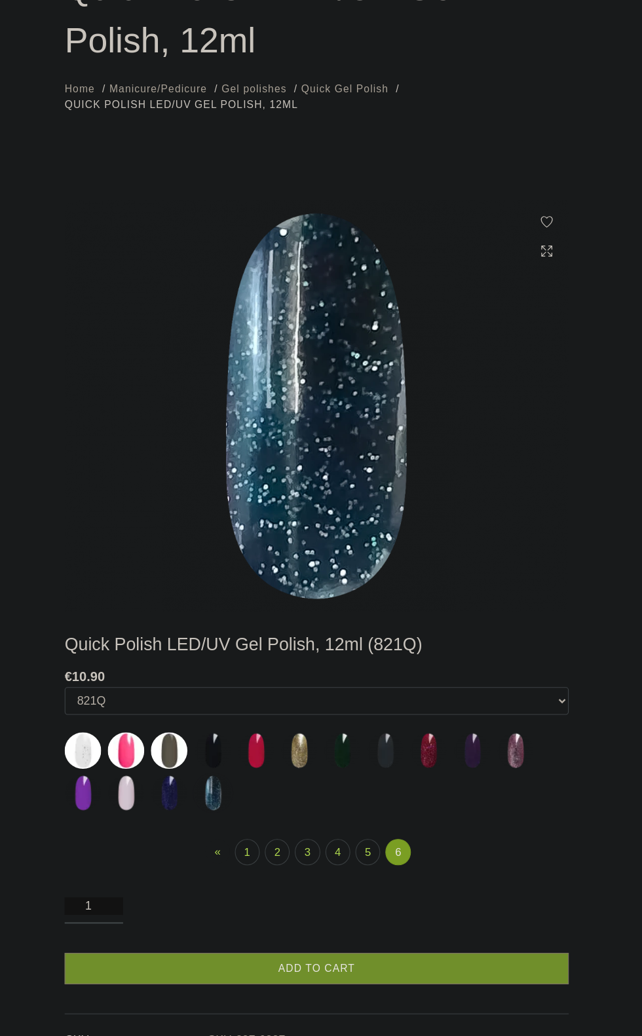
scroll to position [52, 0]
